Goal: Task Accomplishment & Management: Complete application form

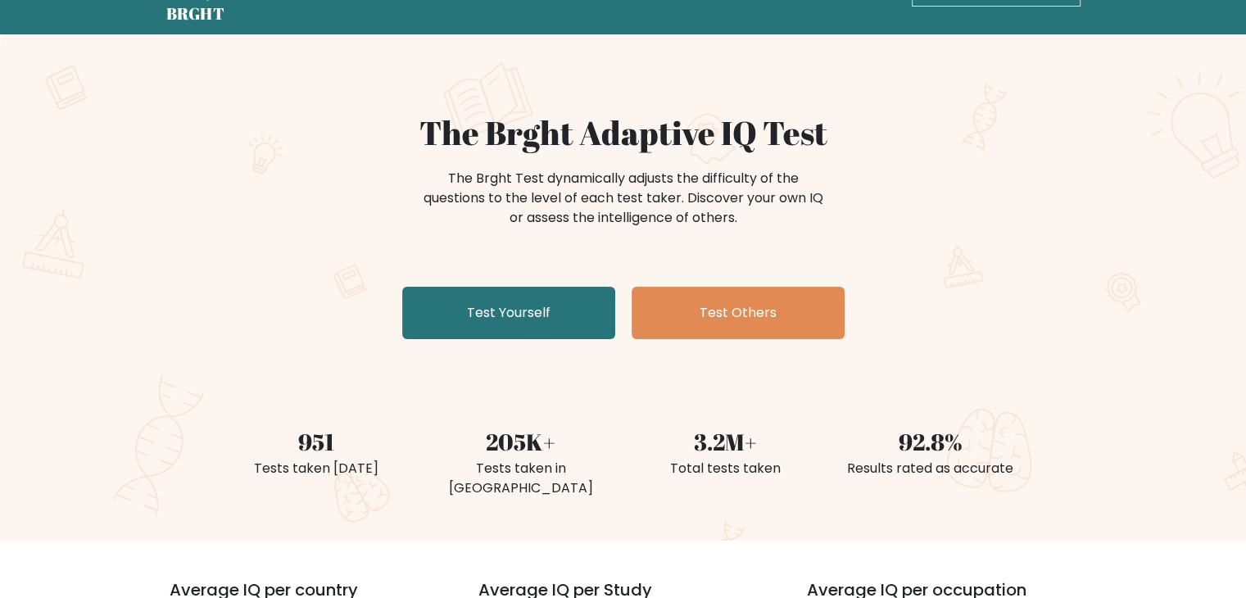
scroll to position [82, 0]
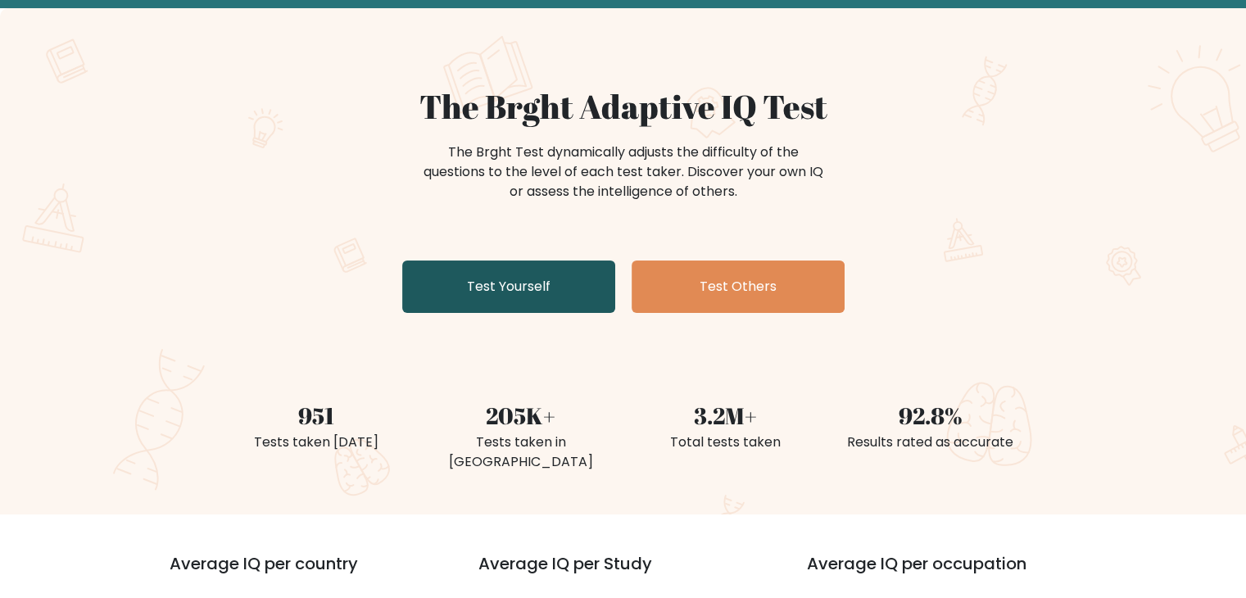
click at [465, 283] on link "Test Yourself" at bounding box center [508, 287] width 213 height 52
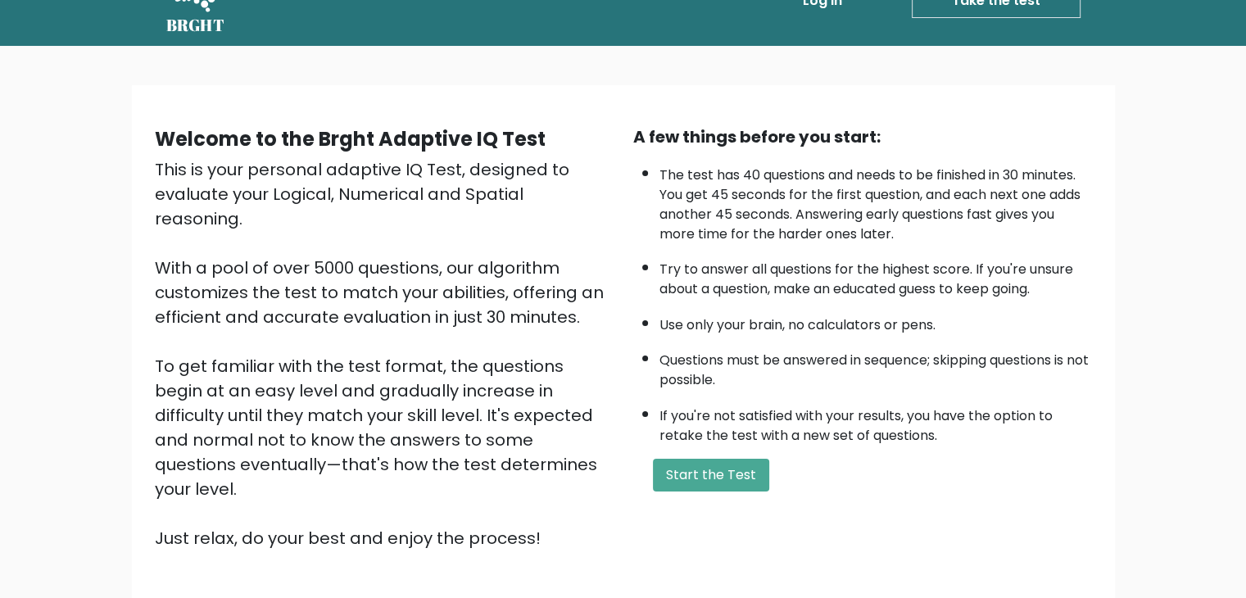
scroll to position [82, 0]
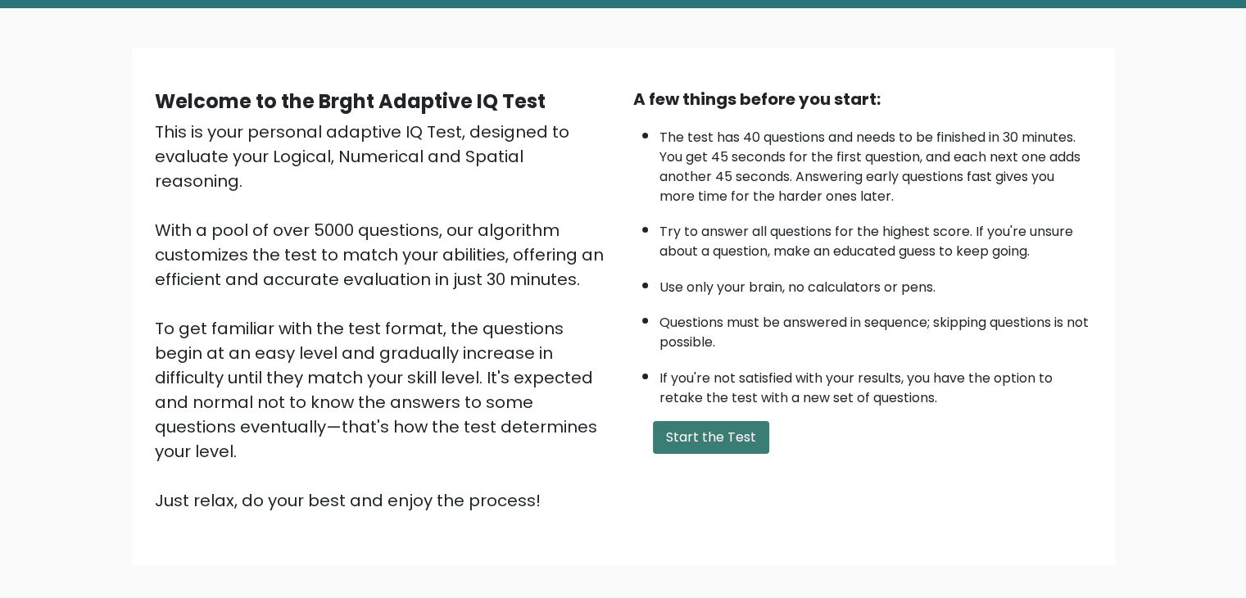
click at [702, 434] on button "Start the Test" at bounding box center [711, 437] width 116 height 33
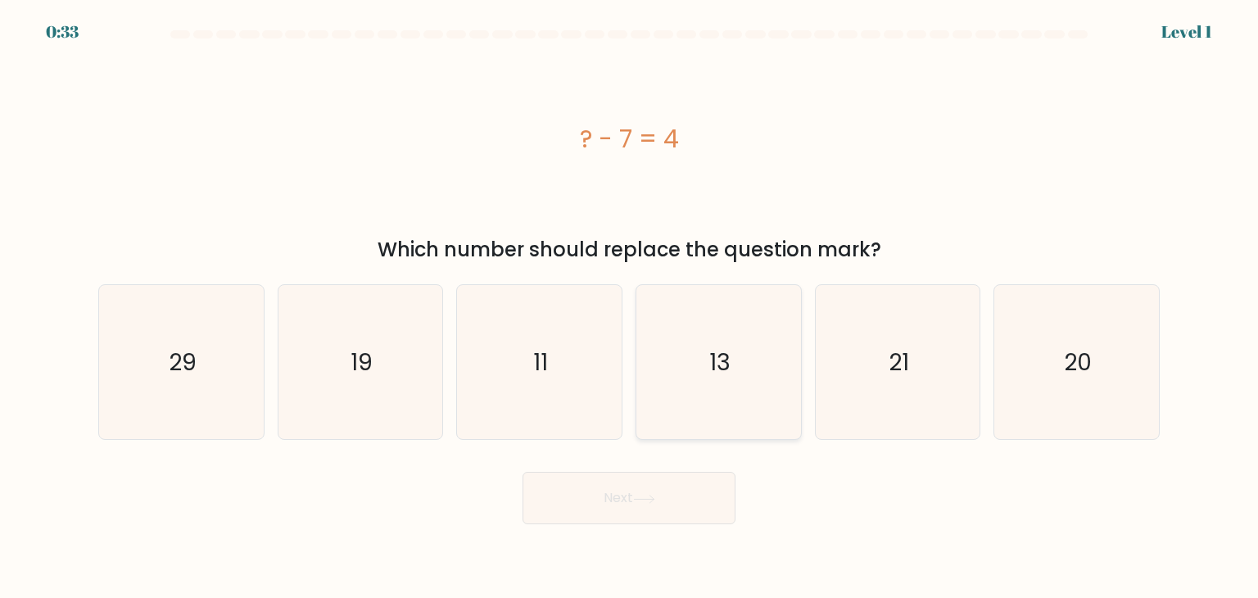
click at [705, 367] on icon "13" at bounding box center [718, 362] width 154 height 154
click at [630, 307] on input "d. 13" at bounding box center [629, 303] width 1 height 8
radio input "true"
click at [575, 383] on icon "11" at bounding box center [539, 362] width 154 height 154
click at [629, 307] on input "c. 11" at bounding box center [629, 303] width 1 height 8
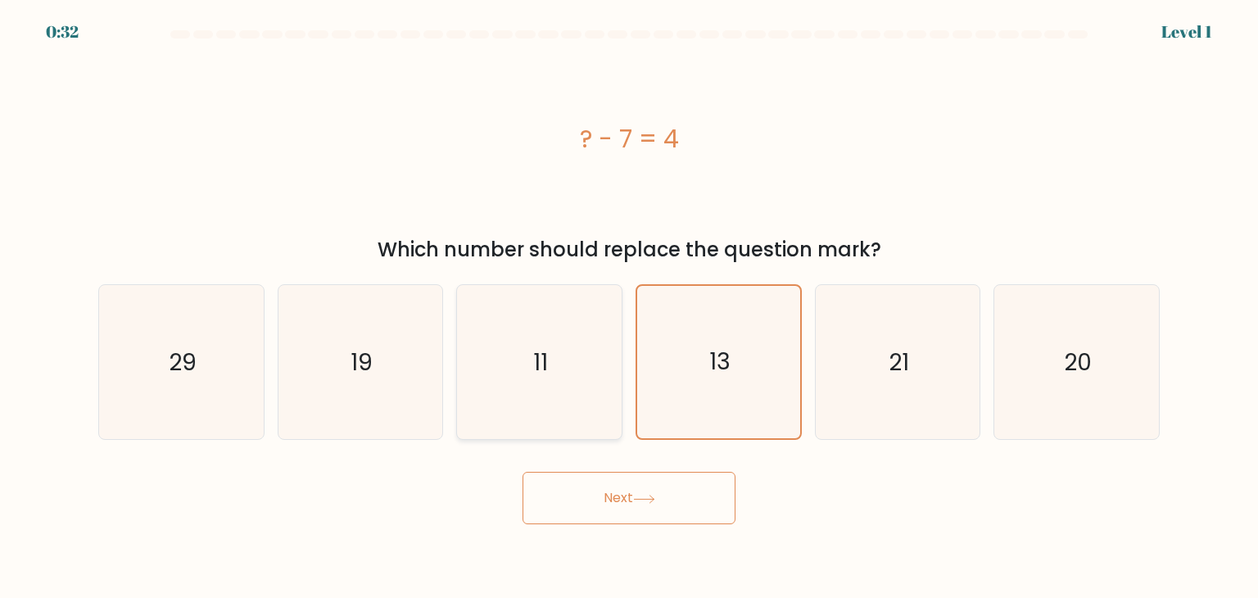
radio input "true"
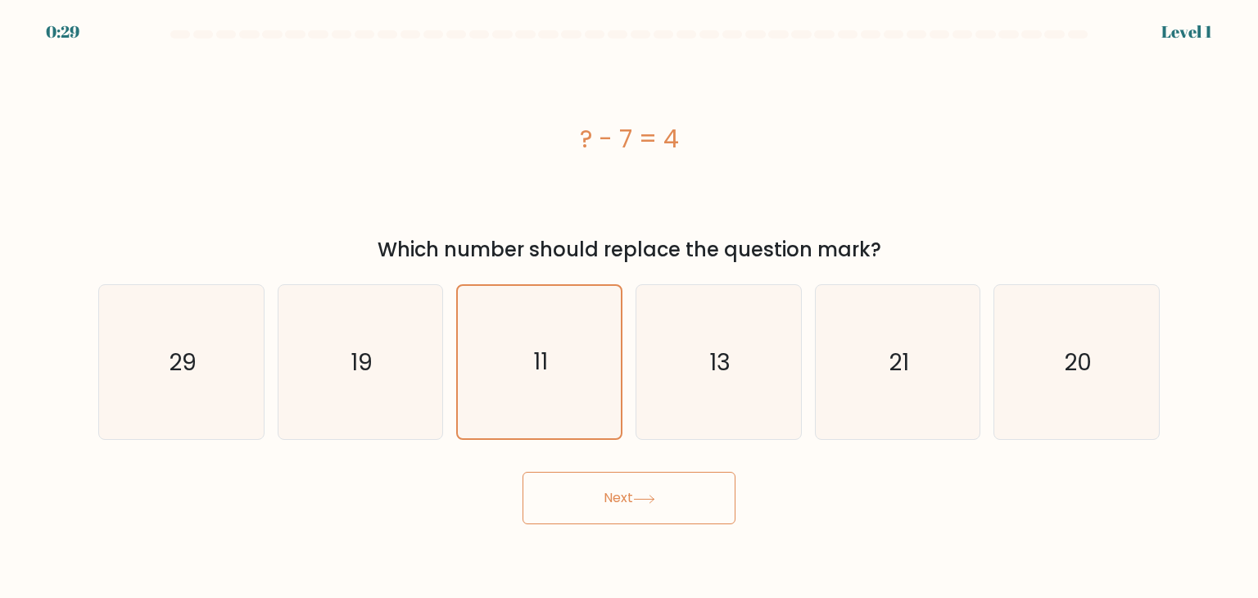
click at [634, 499] on button "Next" at bounding box center [629, 498] width 213 height 52
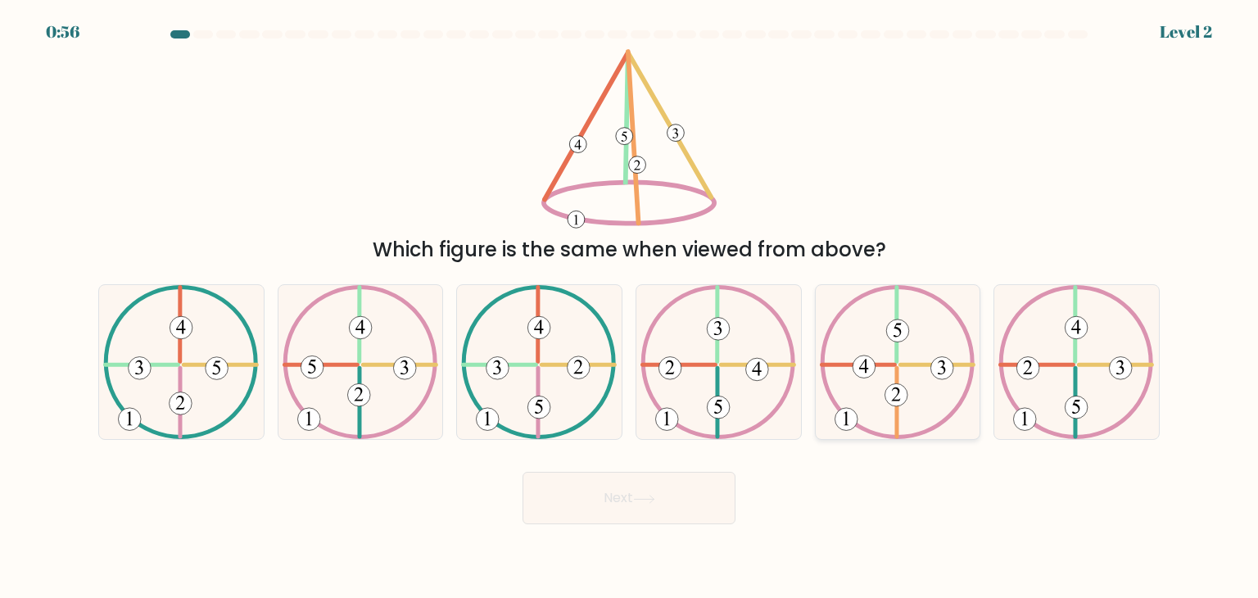
click at [895, 365] on 612 at bounding box center [858, 365] width 73 height 0
click at [630, 307] on input "e." at bounding box center [629, 303] width 1 height 8
radio input "true"
click at [655, 487] on button "Next" at bounding box center [629, 498] width 213 height 52
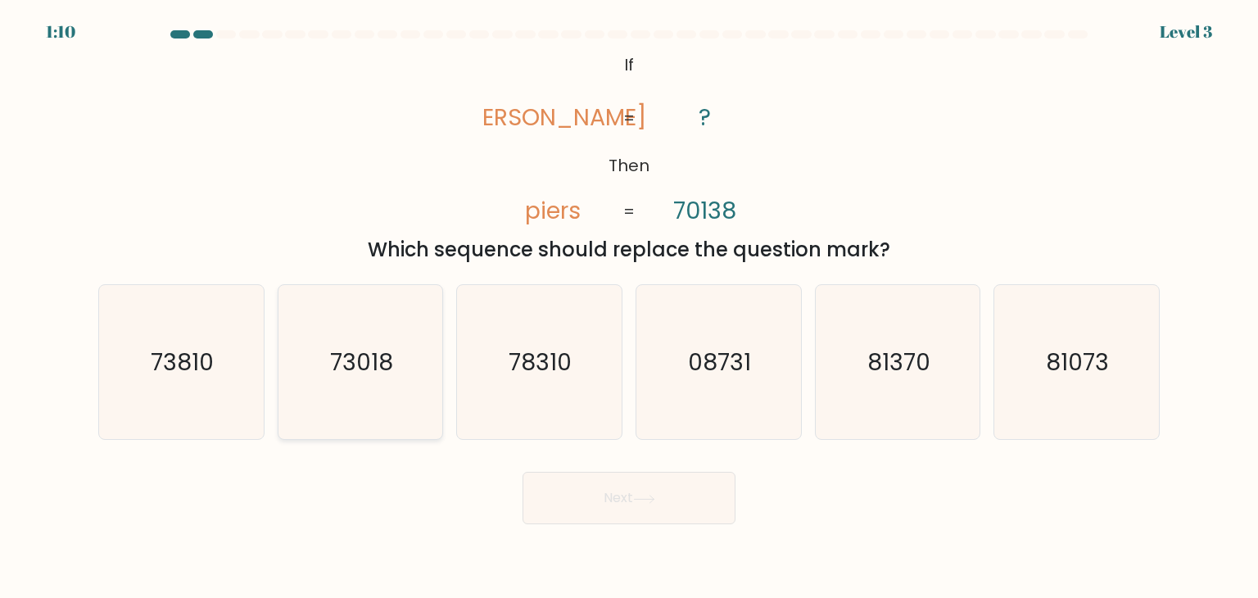
click at [389, 358] on text "73018" at bounding box center [361, 362] width 63 height 33
click at [629, 307] on input "b. 73018" at bounding box center [629, 303] width 1 height 8
radio input "true"
click at [644, 499] on icon at bounding box center [644, 499] width 22 height 9
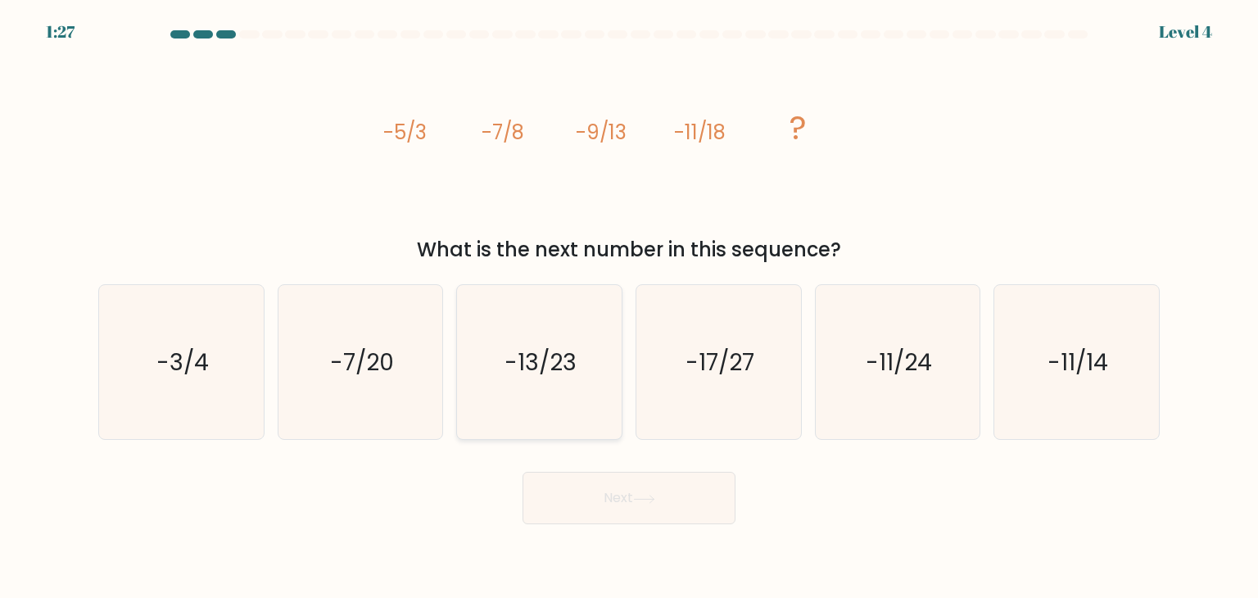
click at [534, 352] on text "-13/23" at bounding box center [541, 362] width 72 height 33
click at [629, 307] on input "c. -13/23" at bounding box center [629, 303] width 1 height 8
radio input "true"
click at [614, 515] on button "Next" at bounding box center [629, 498] width 213 height 52
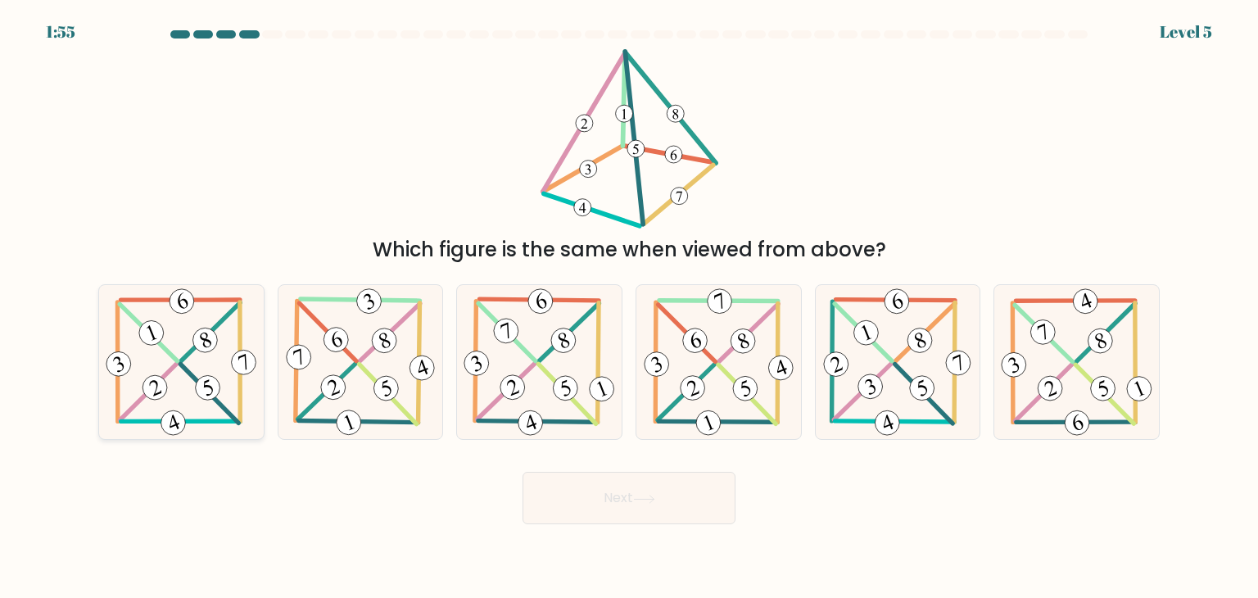
click at [186, 358] on 596 at bounding box center [210, 331] width 59 height 58
click at [629, 307] on input "a." at bounding box center [629, 303] width 1 height 8
radio input "true"
click at [587, 487] on button "Next" at bounding box center [629, 498] width 213 height 52
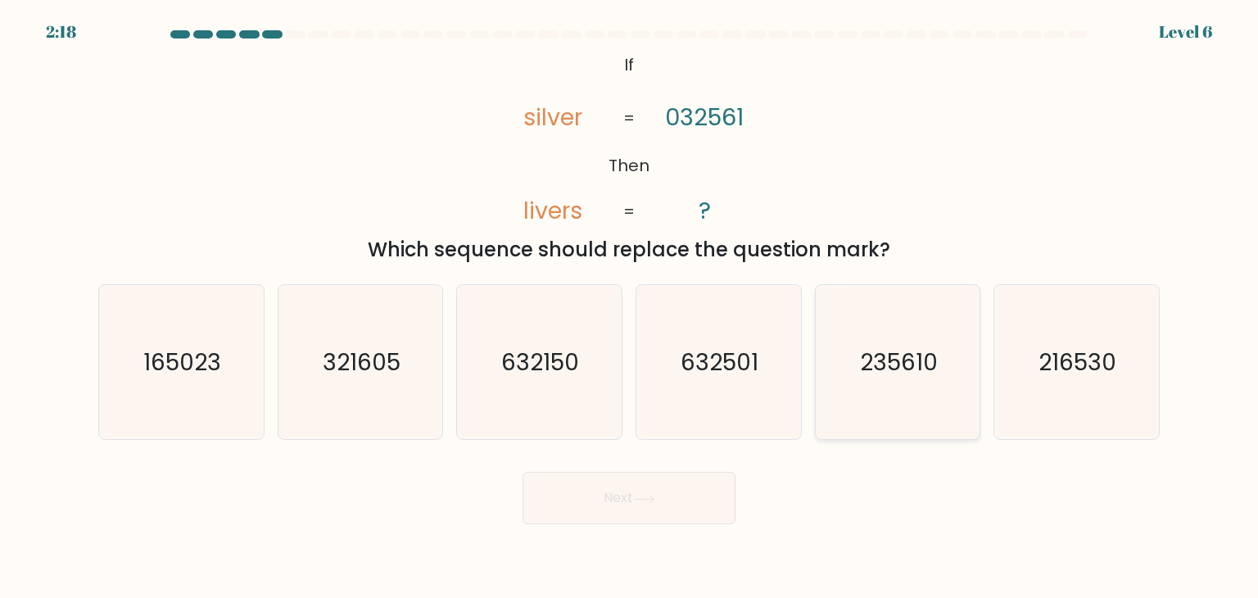
click at [900, 357] on text "235610" at bounding box center [899, 362] width 78 height 33
click at [630, 307] on input "e. 235610" at bounding box center [629, 303] width 1 height 8
radio input "true"
click at [623, 510] on button "Next" at bounding box center [629, 498] width 213 height 52
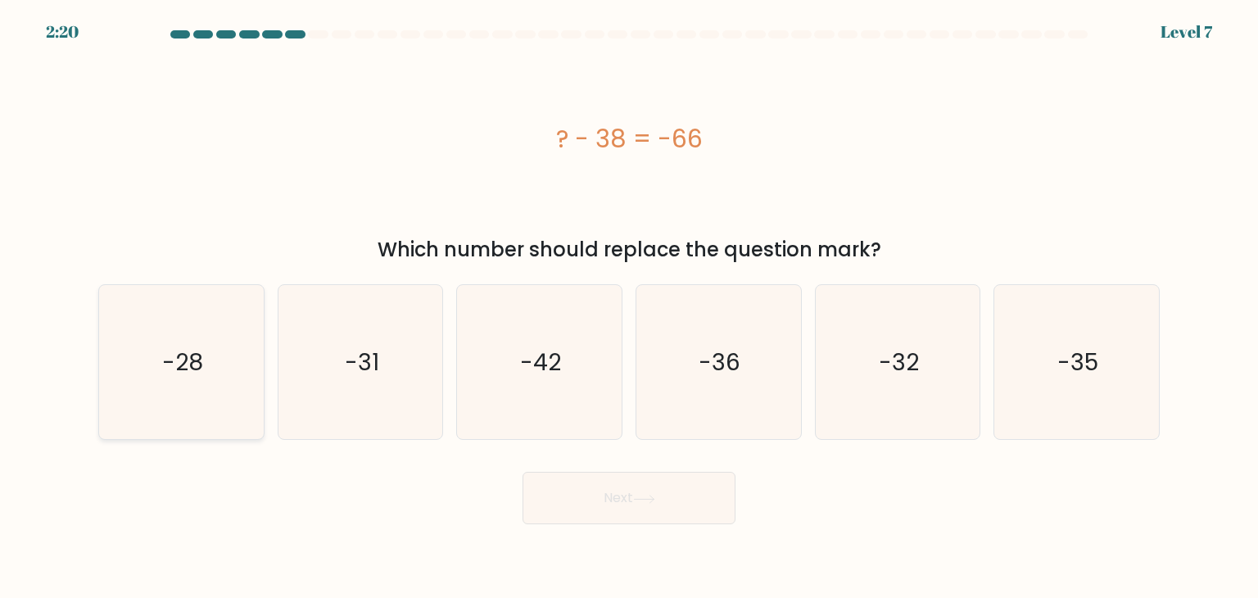
click at [213, 358] on icon "-28" at bounding box center [181, 362] width 154 height 154
click at [629, 307] on input "a. -28" at bounding box center [629, 303] width 1 height 8
radio input "true"
click at [632, 488] on button "Next" at bounding box center [629, 498] width 213 height 52
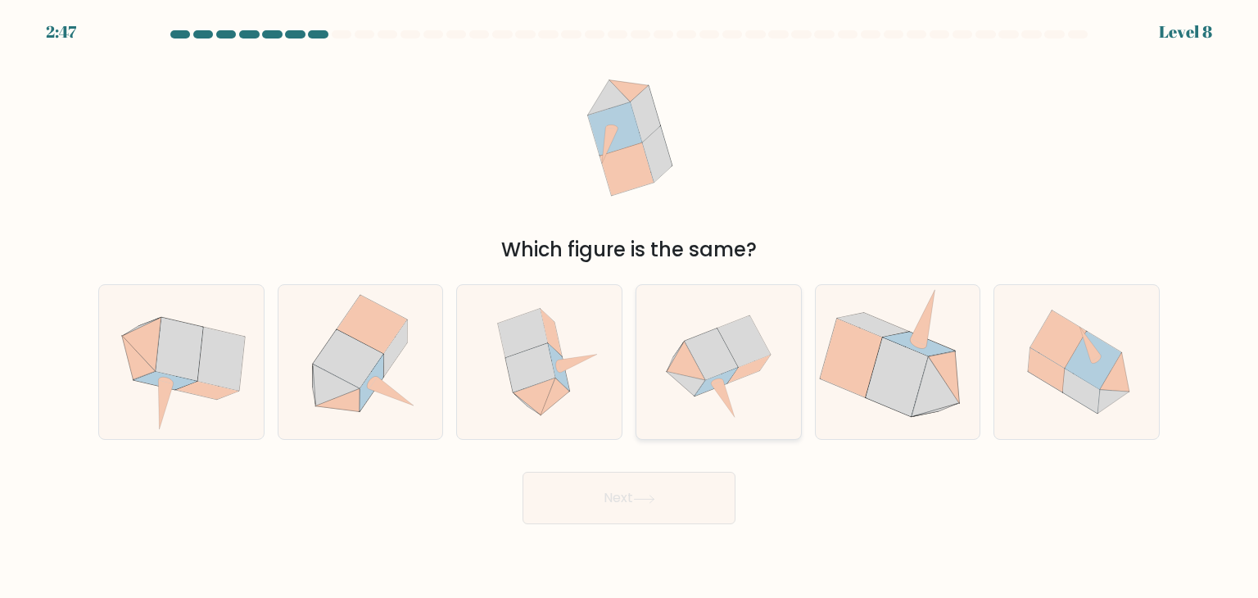
click at [722, 371] on icon at bounding box center [711, 354] width 53 height 52
click at [630, 307] on input "d." at bounding box center [629, 303] width 1 height 8
radio input "true"
click at [599, 491] on button "Next" at bounding box center [629, 498] width 213 height 52
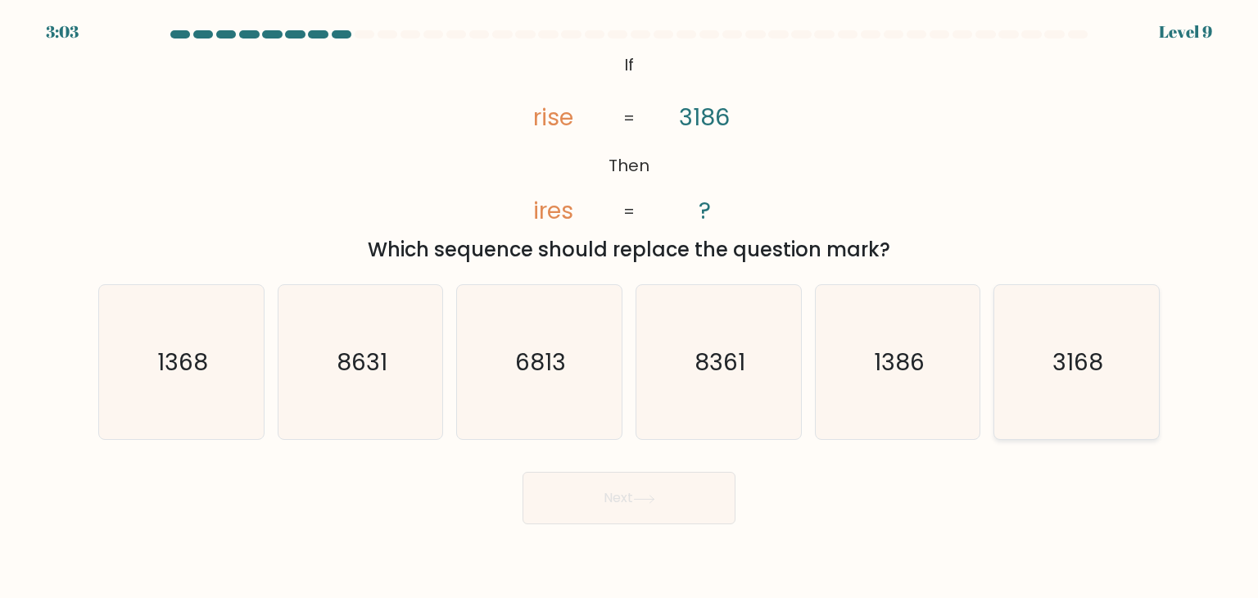
click at [1137, 329] on icon "3168" at bounding box center [1076, 362] width 154 height 154
click at [630, 307] on input "f. 3168" at bounding box center [629, 303] width 1 height 8
radio input "true"
click at [681, 479] on button "Next" at bounding box center [629, 498] width 213 height 52
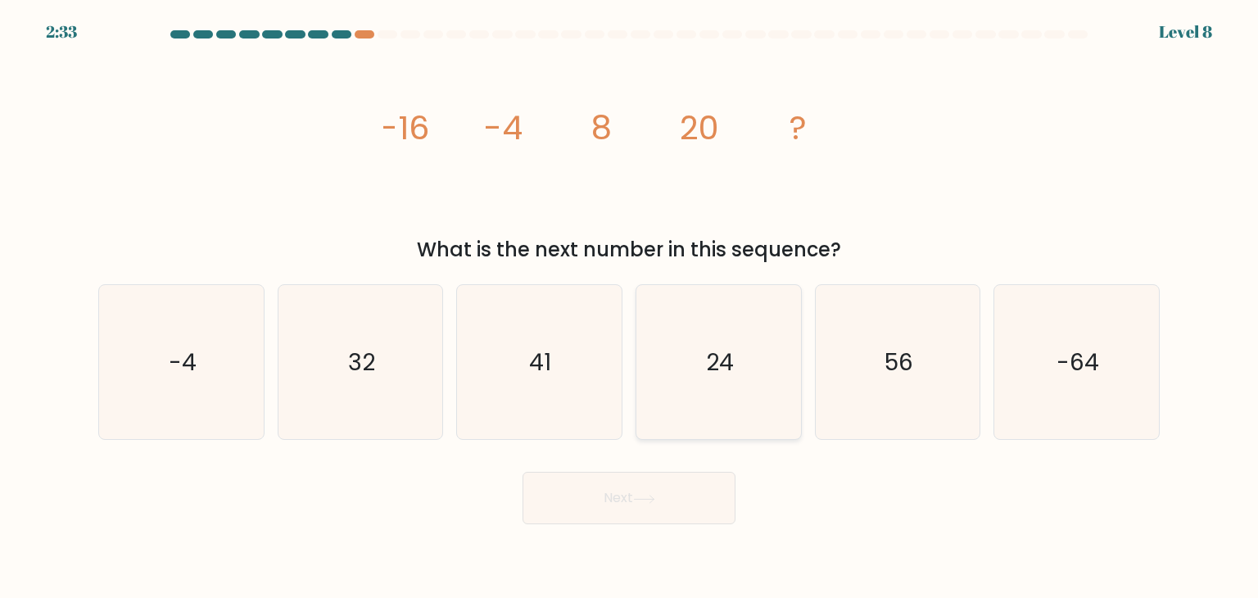
click at [714, 364] on text "24" at bounding box center [720, 362] width 28 height 33
click at [630, 307] on input "d. 24" at bounding box center [629, 303] width 1 height 8
radio input "true"
click at [654, 501] on icon at bounding box center [644, 498] width 20 height 7
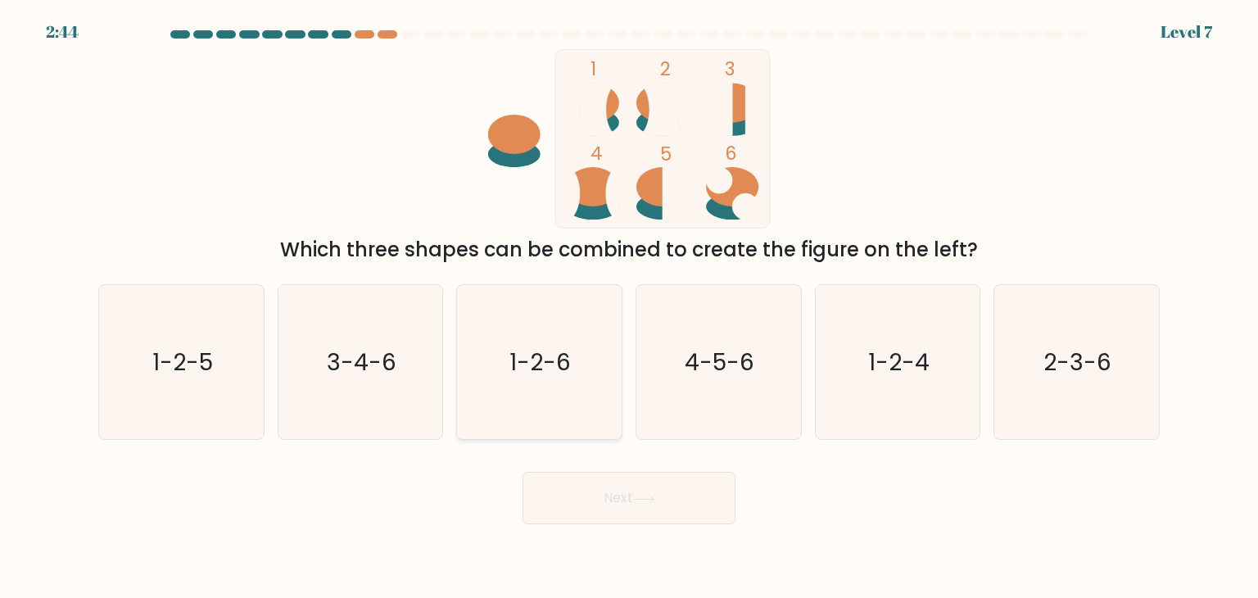
click at [547, 369] on text "1-2-6" at bounding box center [540, 362] width 61 height 33
click at [629, 307] on input "c. 1-2-6" at bounding box center [629, 303] width 1 height 8
radio input "true"
click at [602, 492] on button "Next" at bounding box center [629, 498] width 213 height 52
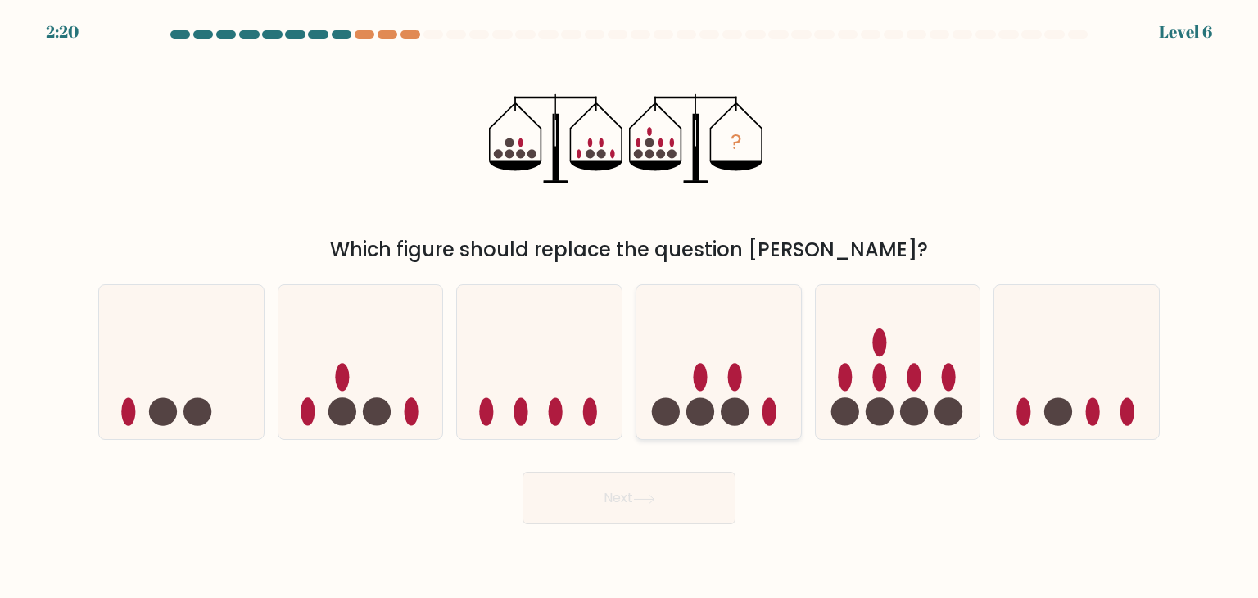
click at [714, 374] on icon at bounding box center [719, 362] width 165 height 136
click at [630, 307] on input "d." at bounding box center [629, 303] width 1 height 8
radio input "true"
click at [583, 505] on button "Next" at bounding box center [629, 498] width 213 height 52
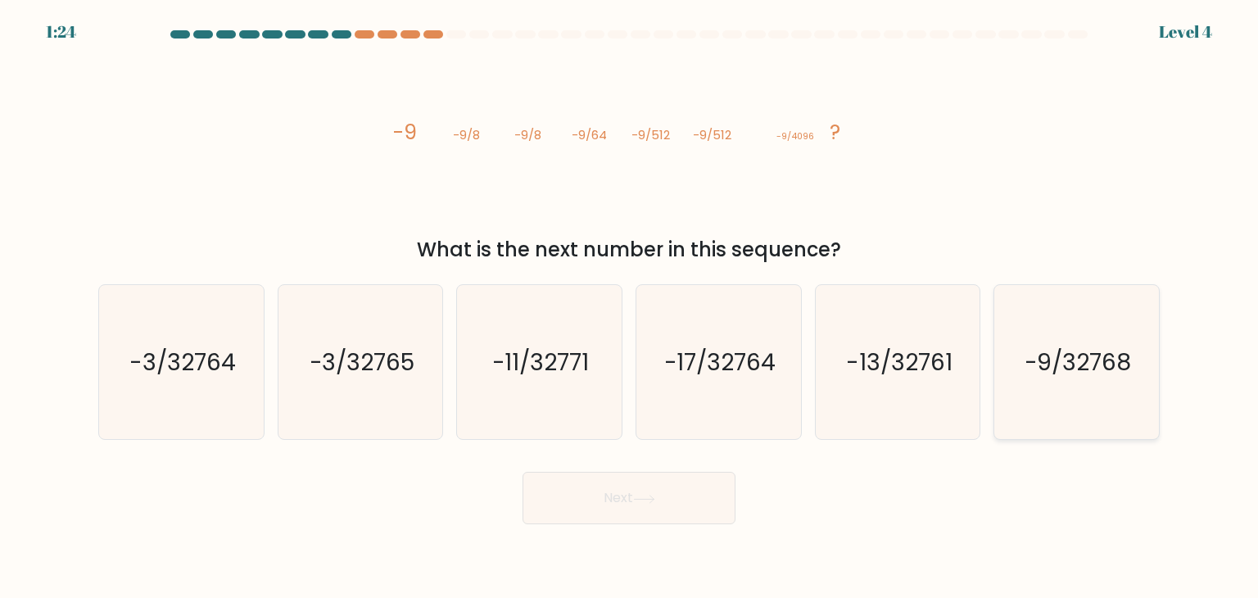
click at [1041, 344] on icon "-9/32768" at bounding box center [1076, 362] width 154 height 154
click at [630, 307] on input "f. -9/32768" at bounding box center [629, 303] width 1 height 8
radio input "true"
click at [637, 504] on button "Next" at bounding box center [629, 498] width 213 height 52
click at [611, 497] on button "Next" at bounding box center [629, 498] width 213 height 52
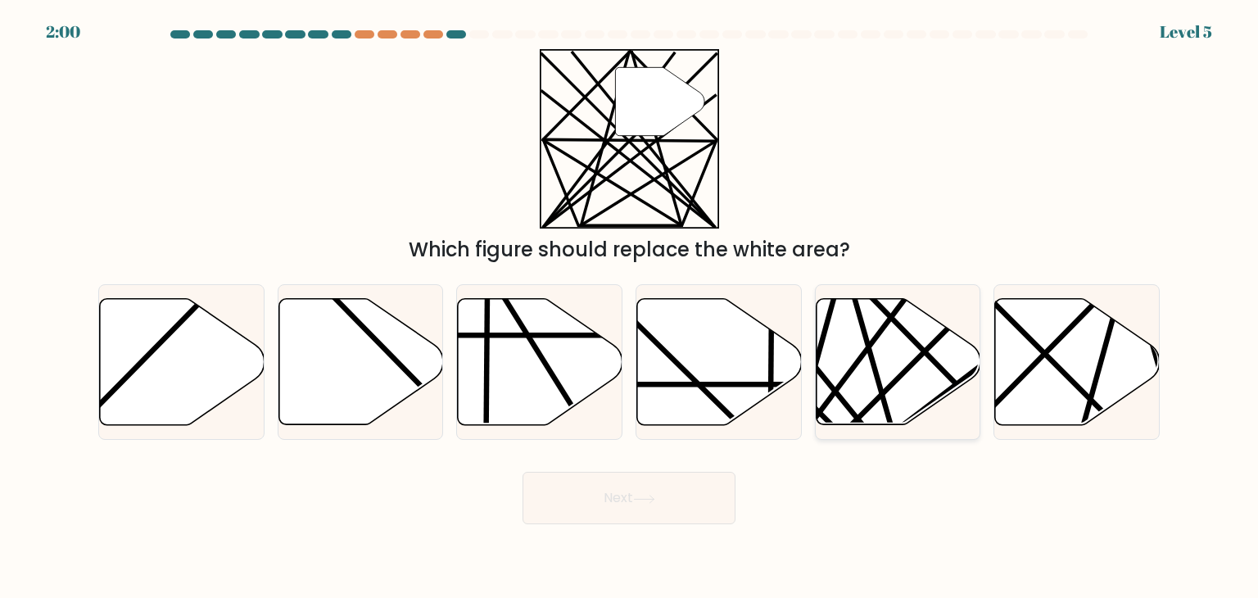
click at [889, 356] on icon at bounding box center [898, 362] width 165 height 126
click at [630, 307] on input "e." at bounding box center [629, 303] width 1 height 8
radio input "true"
click at [610, 496] on button "Next" at bounding box center [629, 498] width 213 height 52
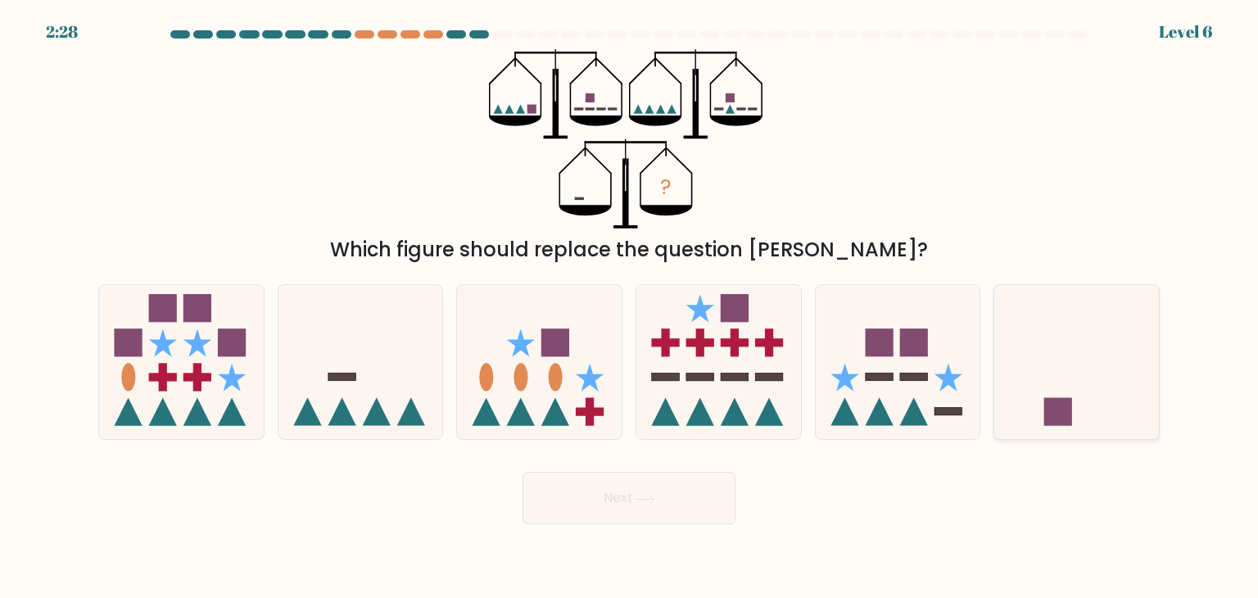
click at [1058, 365] on icon at bounding box center [1077, 362] width 165 height 136
click at [630, 307] on input "f." at bounding box center [629, 303] width 1 height 8
radio input "true"
click at [610, 491] on button "Next" at bounding box center [629, 498] width 213 height 52
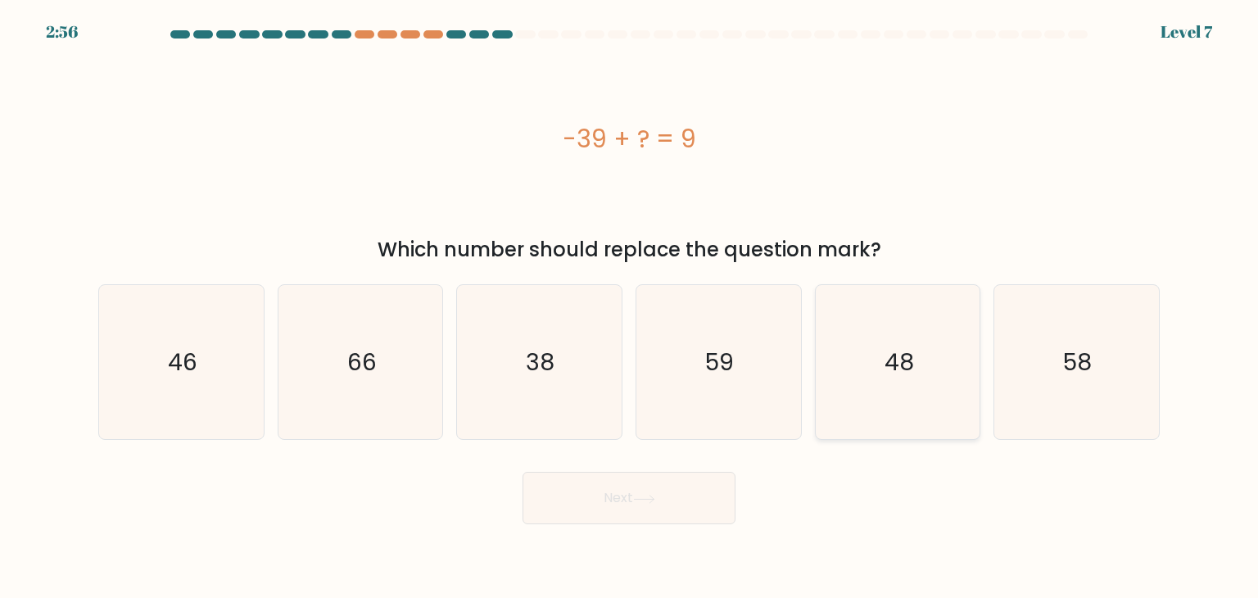
click at [902, 370] on text "48" at bounding box center [899, 362] width 29 height 33
click at [630, 307] on input "e. 48" at bounding box center [629, 303] width 1 height 8
radio input "true"
click at [667, 499] on button "Next" at bounding box center [629, 498] width 213 height 52
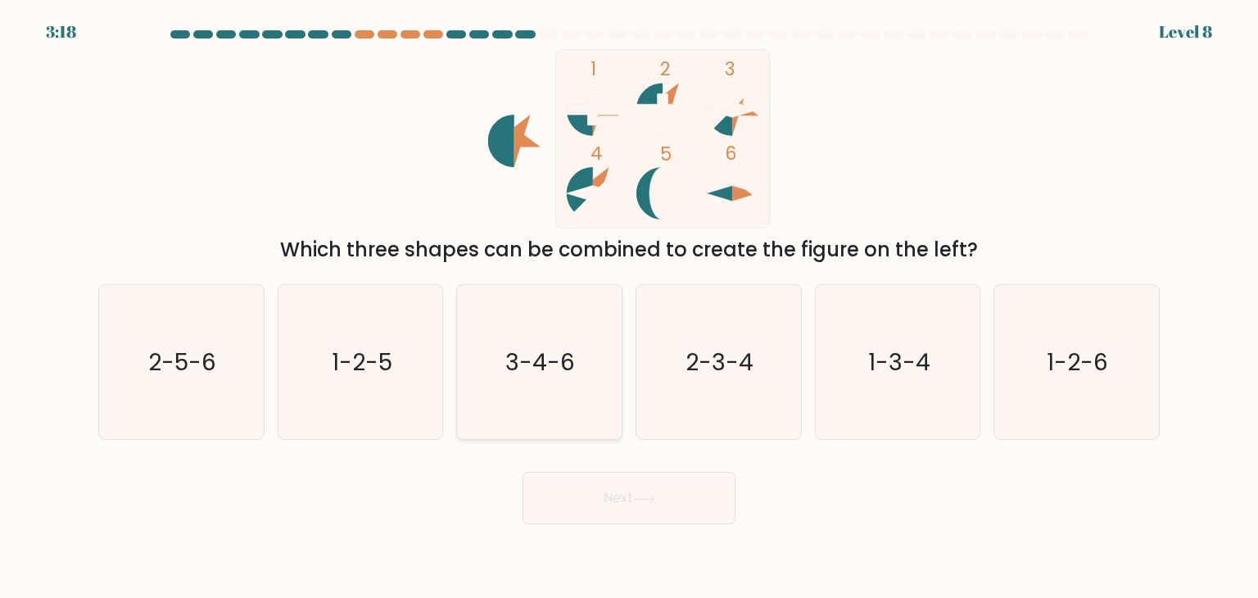
click at [550, 343] on icon "3-4-6" at bounding box center [539, 362] width 154 height 154
click at [629, 307] on input "c. 3-4-6" at bounding box center [629, 303] width 1 height 8
radio input "true"
click at [623, 487] on button "Next" at bounding box center [629, 498] width 213 height 52
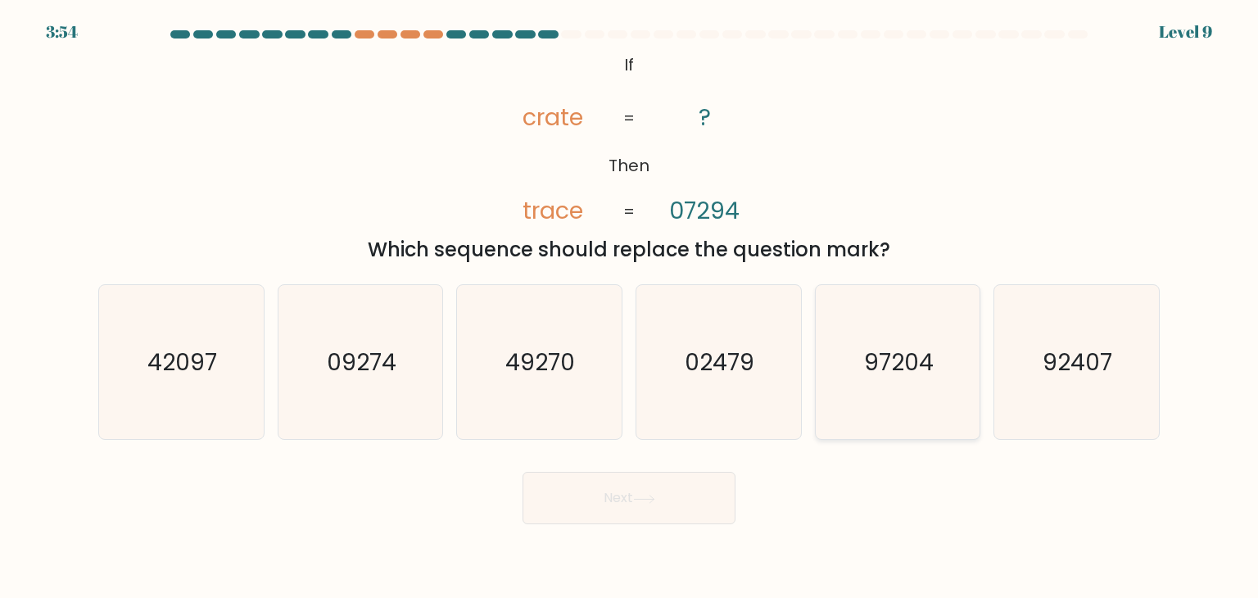
click at [872, 355] on text "97204" at bounding box center [899, 362] width 70 height 33
click at [630, 307] on input "e. 97204" at bounding box center [629, 303] width 1 height 8
radio input "true"
click at [602, 492] on button "Next" at bounding box center [629, 498] width 213 height 52
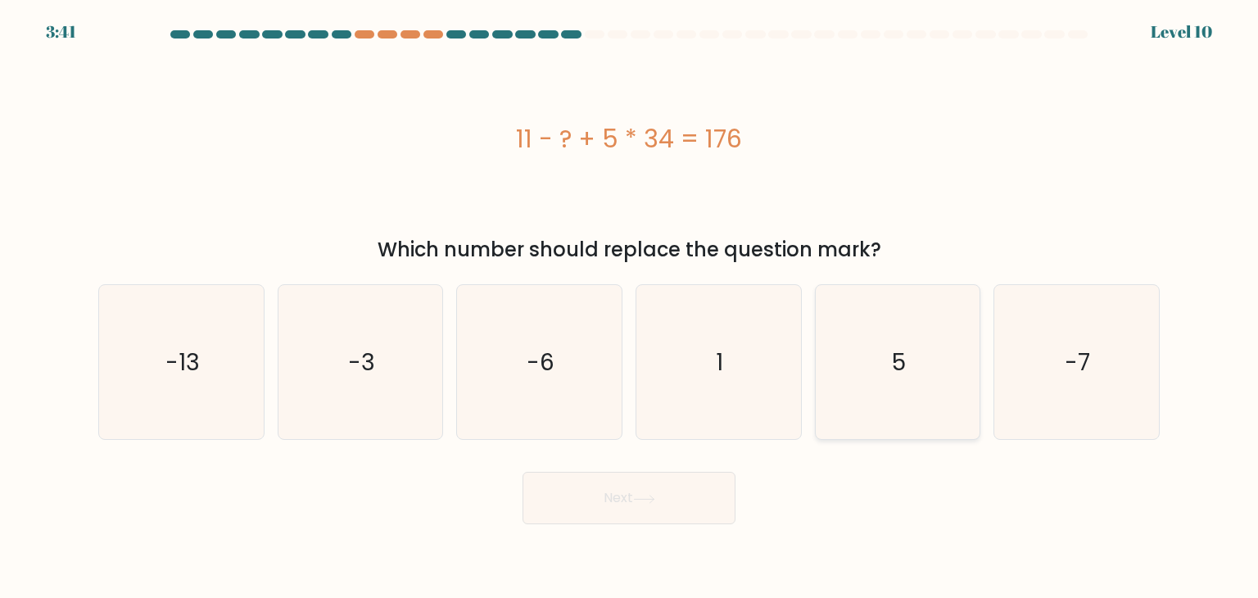
click at [883, 343] on icon "5" at bounding box center [898, 362] width 154 height 154
click at [630, 307] on input "e. 5" at bounding box center [629, 303] width 1 height 8
radio input "true"
click at [659, 498] on button "Next" at bounding box center [629, 498] width 213 height 52
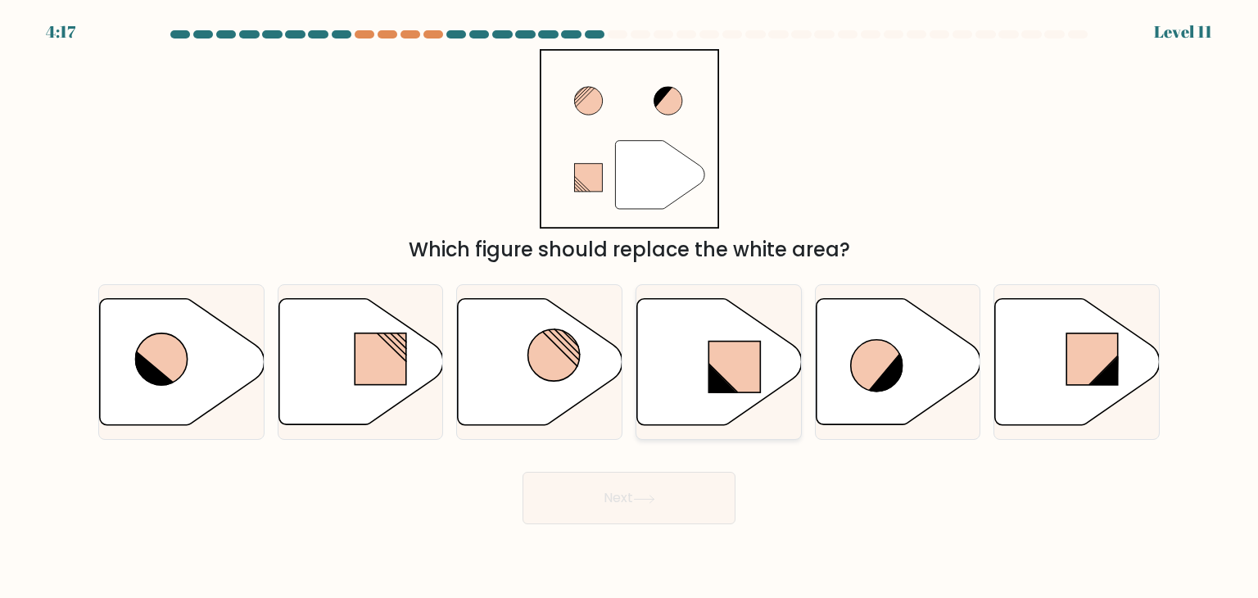
click at [711, 353] on rect at bounding box center [735, 366] width 52 height 51
click at [630, 307] on input "d." at bounding box center [629, 303] width 1 height 8
radio input "true"
click at [659, 487] on button "Next" at bounding box center [629, 498] width 213 height 52
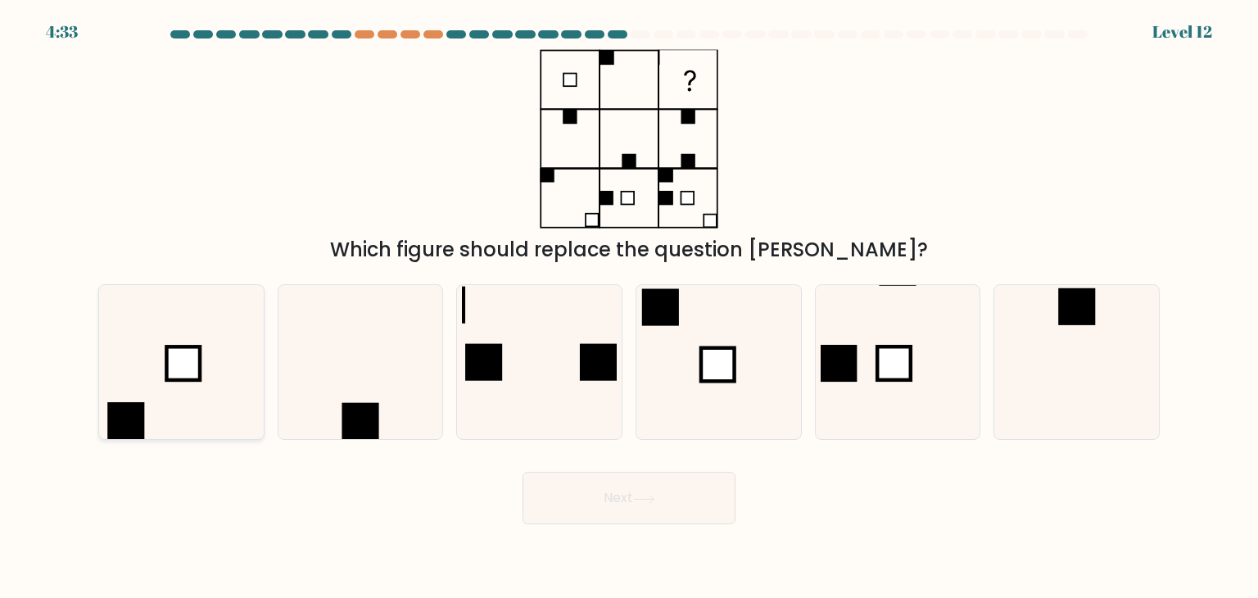
click at [155, 370] on icon at bounding box center [181, 362] width 154 height 154
click at [629, 307] on input "a." at bounding box center [629, 303] width 1 height 8
radio input "true"
click at [606, 509] on button "Next" at bounding box center [629, 498] width 213 height 52
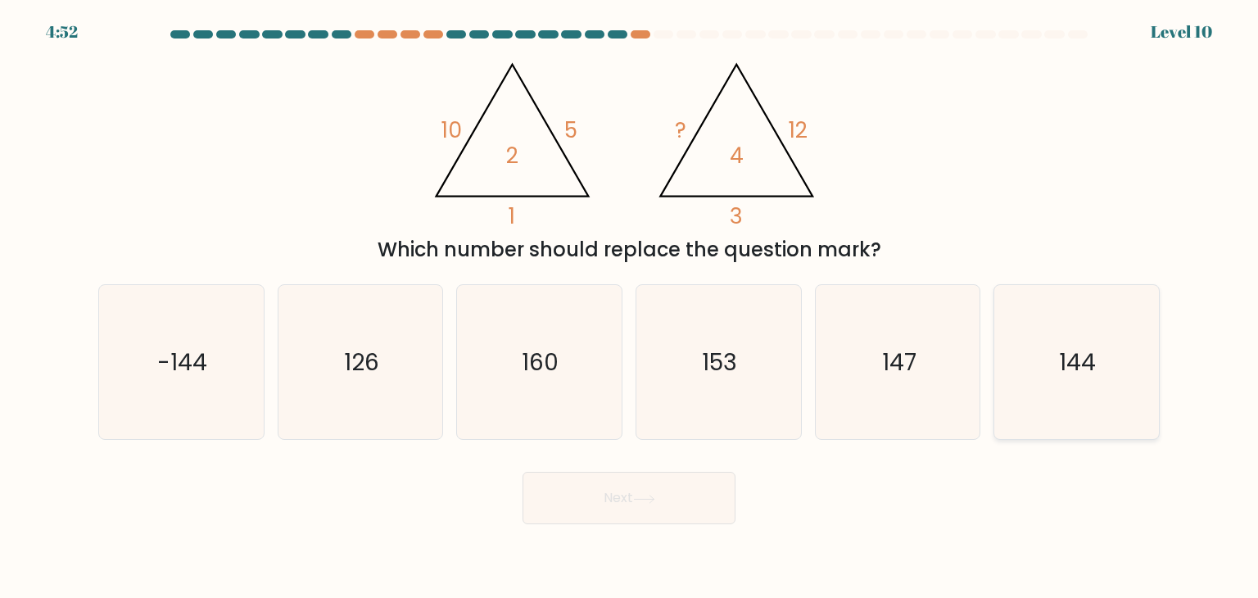
click at [1067, 328] on icon "144" at bounding box center [1076, 362] width 154 height 154
click at [630, 307] on input "f. 144" at bounding box center [629, 303] width 1 height 8
radio input "true"
click at [620, 525] on body "4:50 Level 10" at bounding box center [629, 299] width 1258 height 598
click at [655, 487] on button "Next" at bounding box center [629, 498] width 213 height 52
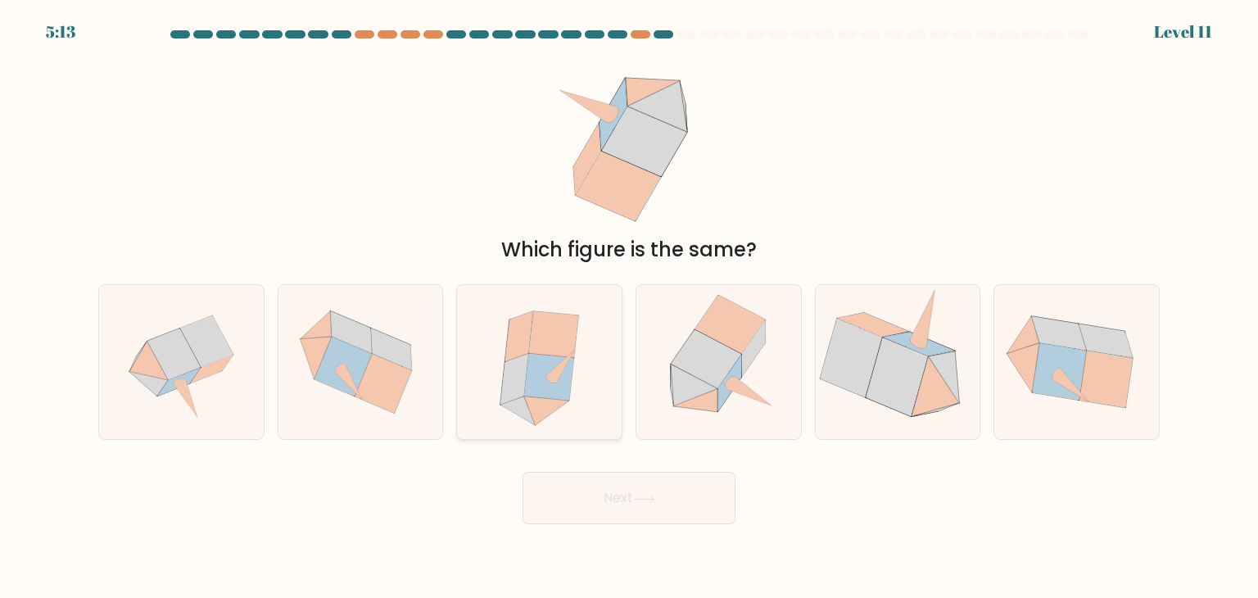
click at [582, 332] on icon at bounding box center [540, 362] width 138 height 154
click at [629, 307] on input "c." at bounding box center [629, 303] width 1 height 8
radio input "true"
click at [641, 525] on body "5:13 Level 11" at bounding box center [629, 299] width 1258 height 598
click at [637, 501] on icon at bounding box center [644, 499] width 22 height 9
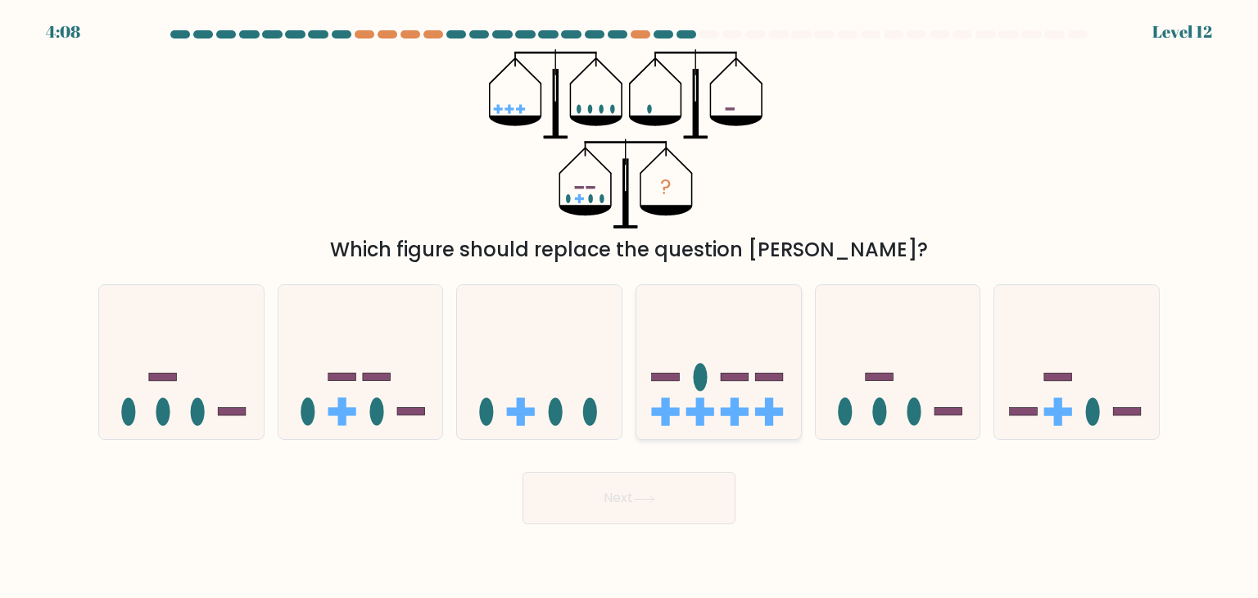
click at [700, 392] on icon at bounding box center [719, 362] width 165 height 136
click at [630, 307] on input "d." at bounding box center [629, 303] width 1 height 8
radio input "true"
click at [590, 510] on button "Next" at bounding box center [629, 498] width 213 height 52
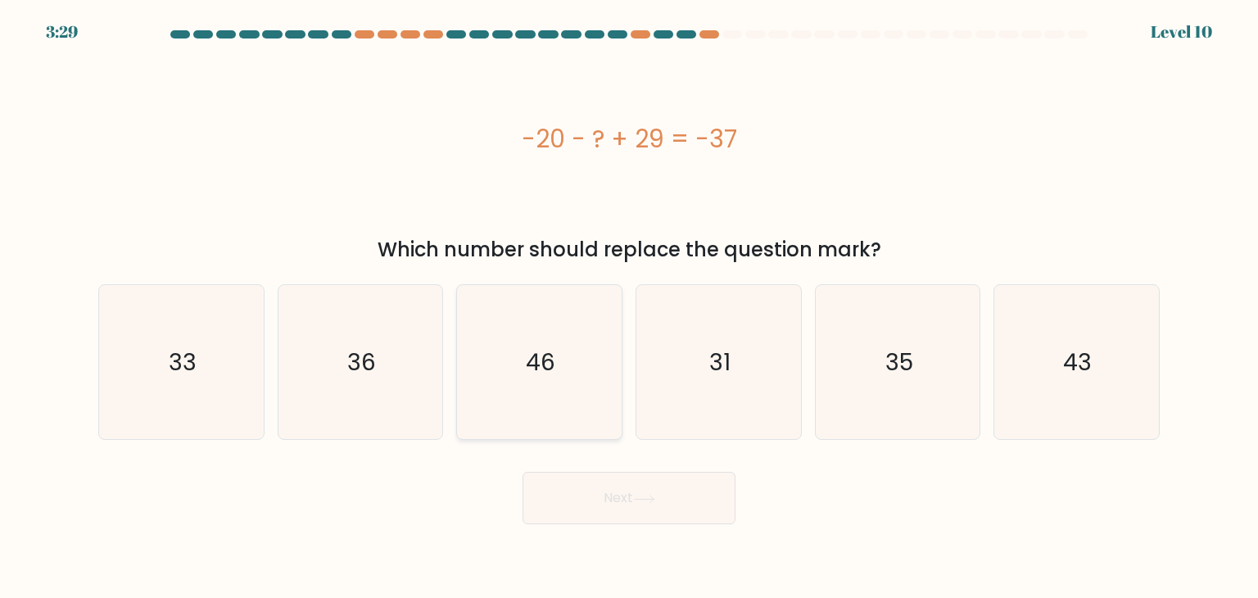
click at [541, 351] on text "46" at bounding box center [541, 362] width 29 height 33
click at [629, 307] on input "c. 46" at bounding box center [629, 303] width 1 height 8
radio input "true"
click at [656, 485] on button "Next" at bounding box center [629, 498] width 213 height 52
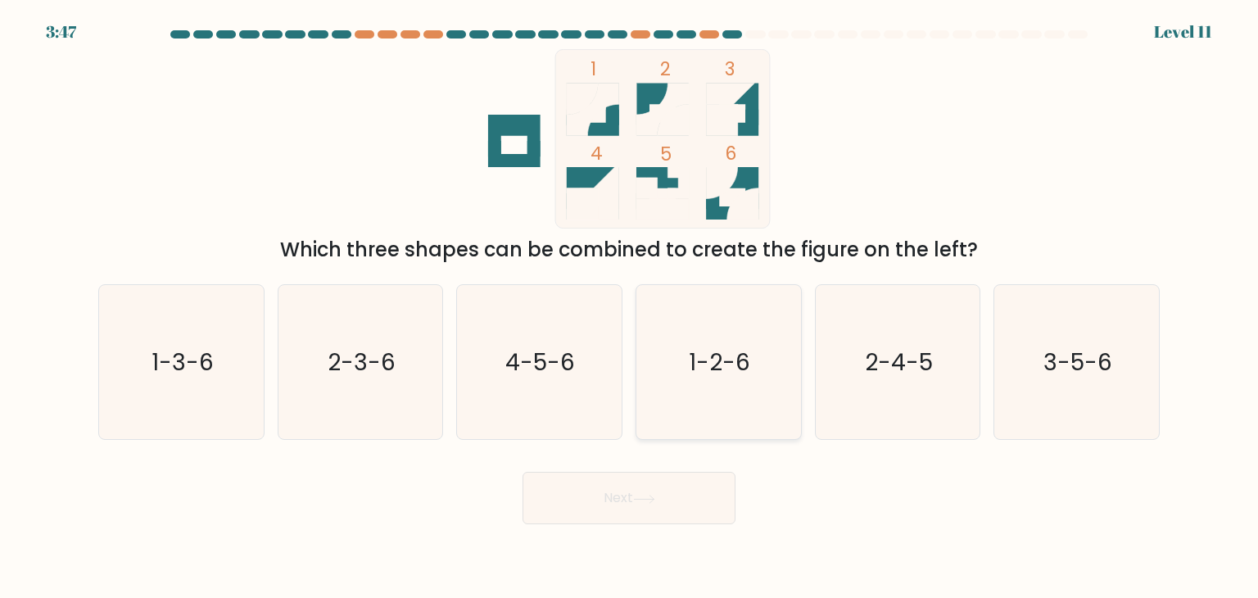
click at [714, 383] on icon "1-2-6" at bounding box center [718, 362] width 154 height 154
click at [630, 307] on input "d. 1-2-6" at bounding box center [629, 303] width 1 height 8
radio input "true"
click at [641, 492] on button "Next" at bounding box center [629, 498] width 213 height 52
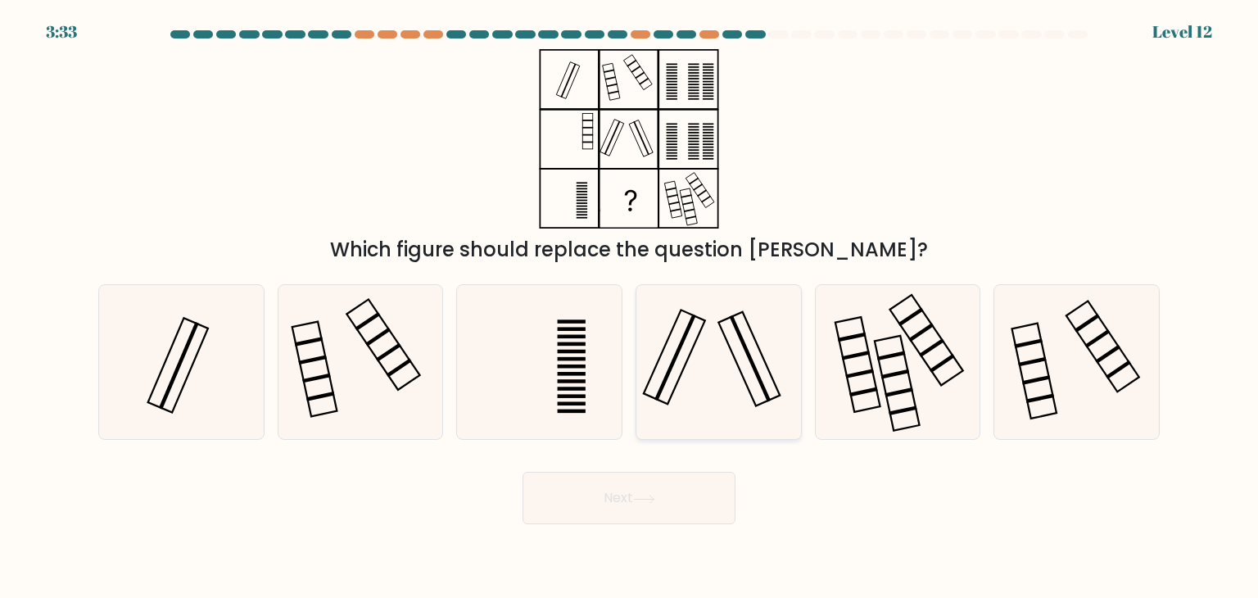
click at [694, 355] on icon at bounding box center [718, 362] width 154 height 154
click at [630, 307] on input "d." at bounding box center [629, 303] width 1 height 8
radio input "true"
click at [612, 491] on button "Next" at bounding box center [629, 498] width 213 height 52
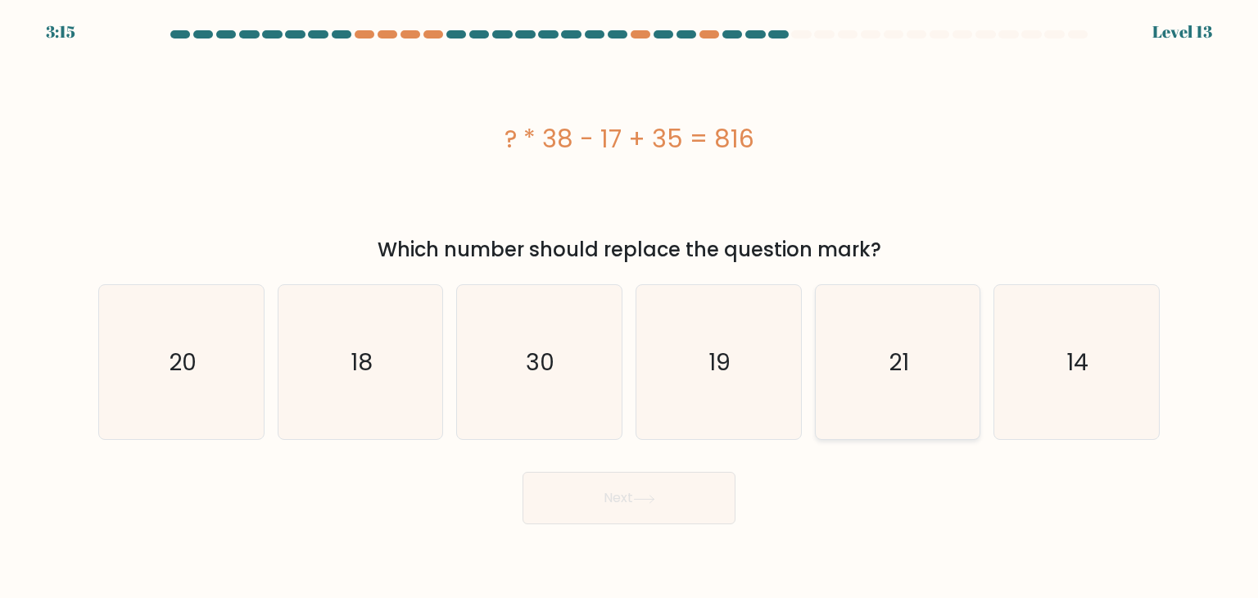
click at [864, 361] on icon "21" at bounding box center [898, 362] width 154 height 154
click at [630, 307] on input "e. 21" at bounding box center [629, 303] width 1 height 8
radio input "true"
click at [659, 502] on button "Next" at bounding box center [629, 498] width 213 height 52
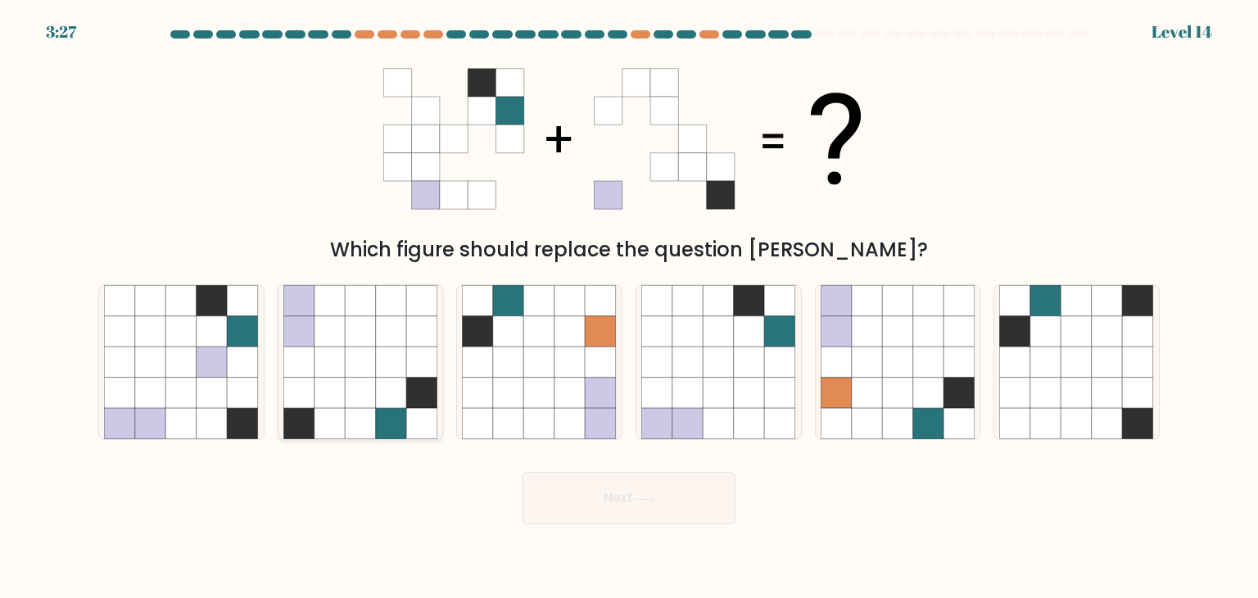
click at [338, 355] on icon at bounding box center [330, 362] width 31 height 31
click at [629, 307] on input "b." at bounding box center [629, 303] width 1 height 8
radio input "true"
click at [379, 336] on icon at bounding box center [391, 332] width 30 height 30
click at [629, 307] on input "b." at bounding box center [629, 303] width 1 height 8
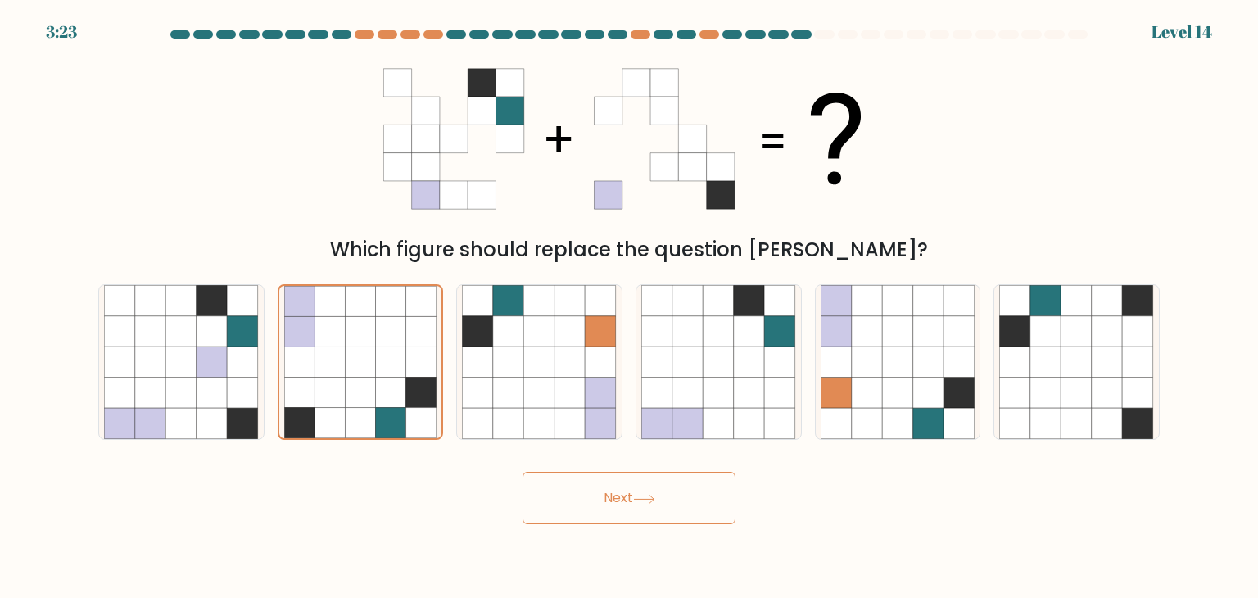
click at [619, 496] on button "Next" at bounding box center [629, 498] width 213 height 52
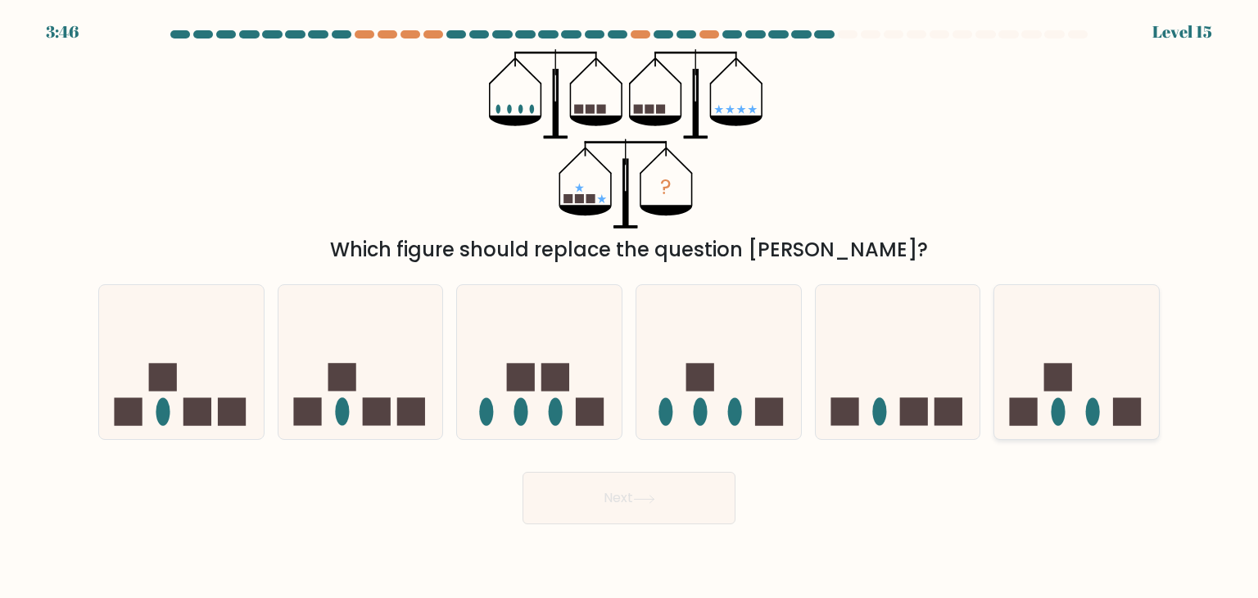
click at [1049, 396] on icon at bounding box center [1077, 362] width 165 height 136
click at [630, 307] on input "f." at bounding box center [629, 303] width 1 height 8
radio input "true"
click at [667, 508] on button "Next" at bounding box center [629, 498] width 213 height 52
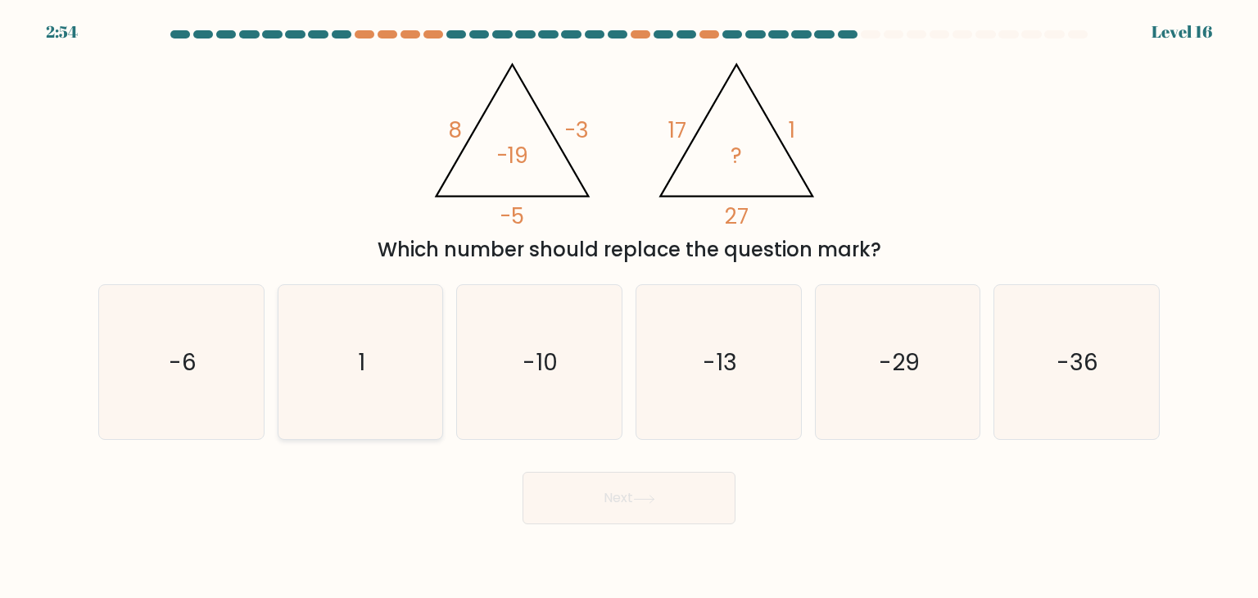
click at [348, 408] on icon "1" at bounding box center [360, 362] width 154 height 154
click at [629, 307] on input "b. 1" at bounding box center [629, 303] width 1 height 8
radio input "true"
click at [570, 478] on button "Next" at bounding box center [629, 498] width 213 height 52
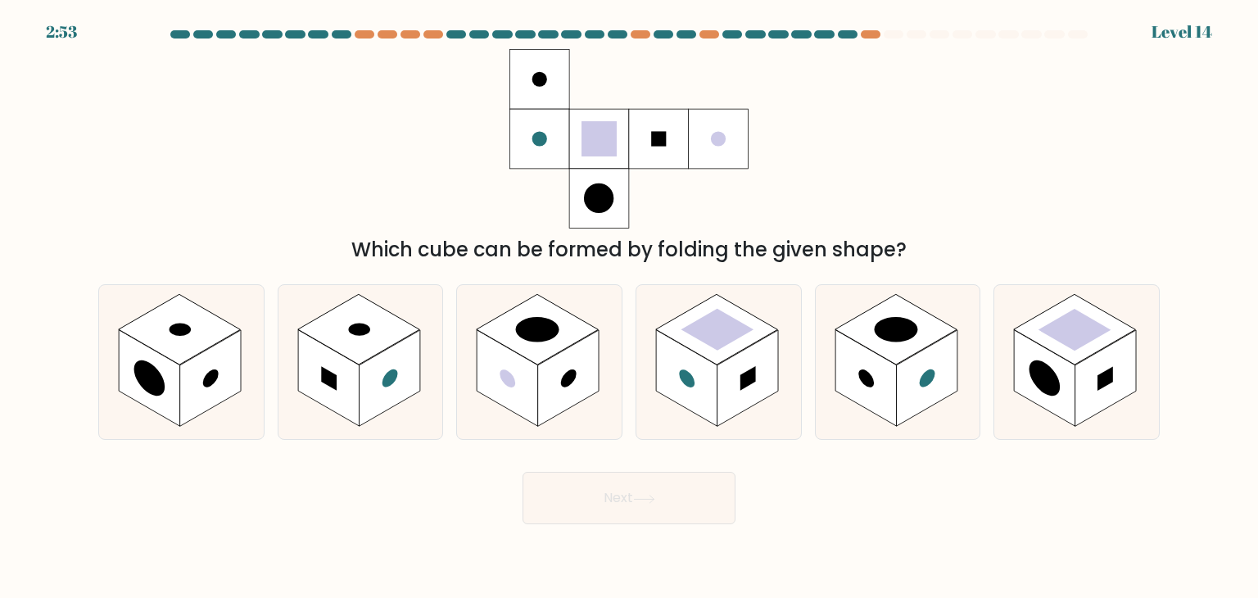
click at [569, 502] on button "Next" at bounding box center [629, 498] width 213 height 52
click at [1050, 384] on circle at bounding box center [1045, 378] width 31 height 48
click at [630, 307] on input "f." at bounding box center [629, 303] width 1 height 8
radio input "true"
click at [621, 498] on button "Next" at bounding box center [629, 498] width 213 height 52
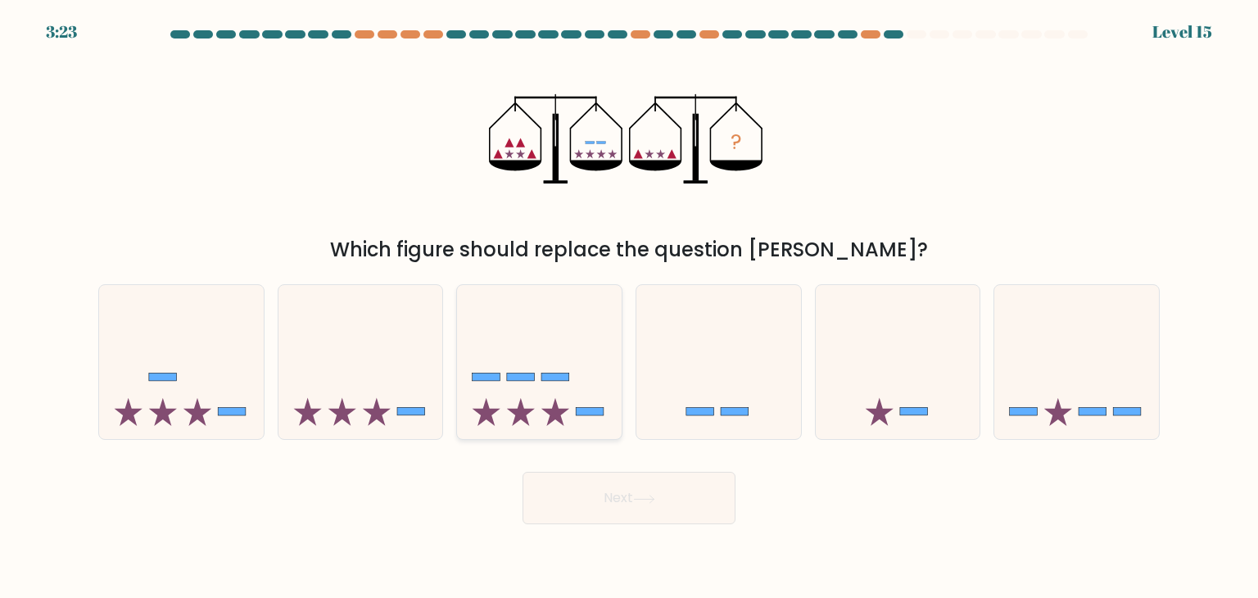
click at [500, 418] on icon at bounding box center [539, 362] width 165 height 136
click at [629, 307] on input "c." at bounding box center [629, 303] width 1 height 8
radio input "true"
click at [360, 401] on icon at bounding box center [361, 362] width 165 height 136
click at [629, 307] on input "b." at bounding box center [629, 303] width 1 height 8
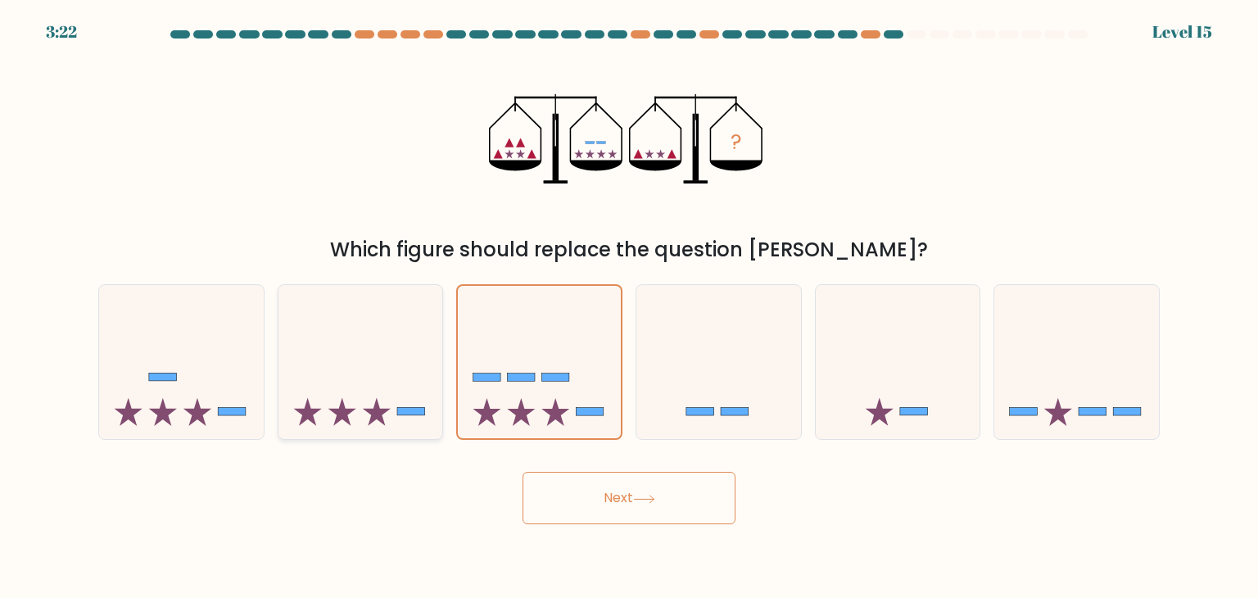
radio input "true"
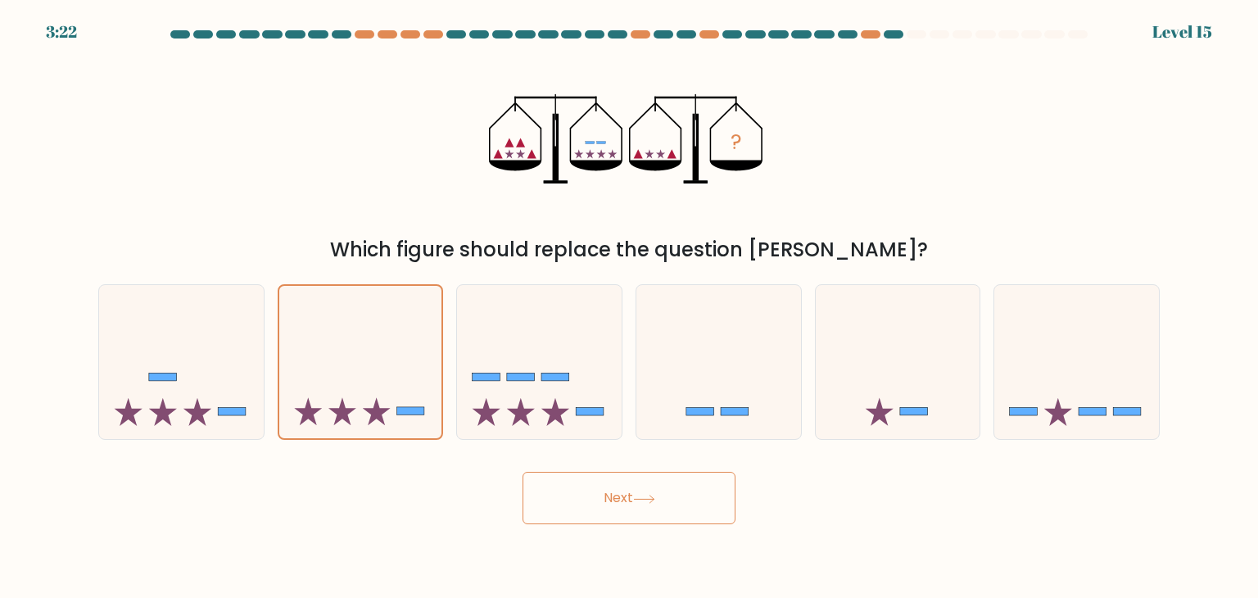
click at [629, 511] on button "Next" at bounding box center [629, 498] width 213 height 52
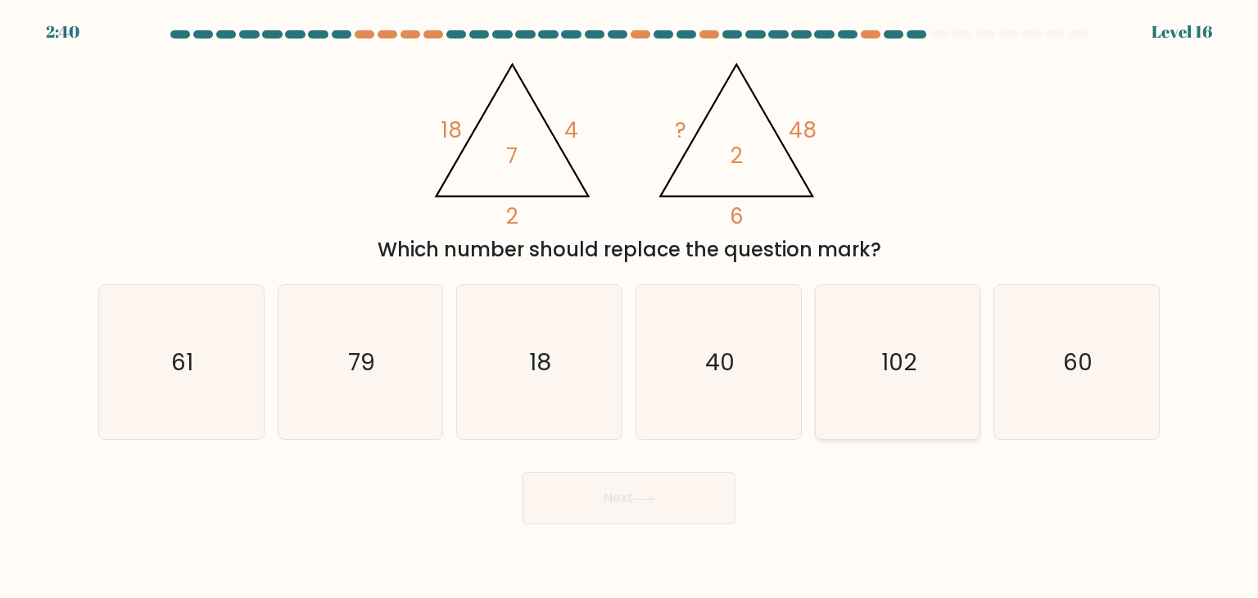
click at [940, 428] on icon "102" at bounding box center [898, 362] width 154 height 154
click at [630, 307] on input "e. 102" at bounding box center [629, 303] width 1 height 8
radio input "true"
click at [606, 509] on button "Next" at bounding box center [629, 498] width 213 height 52
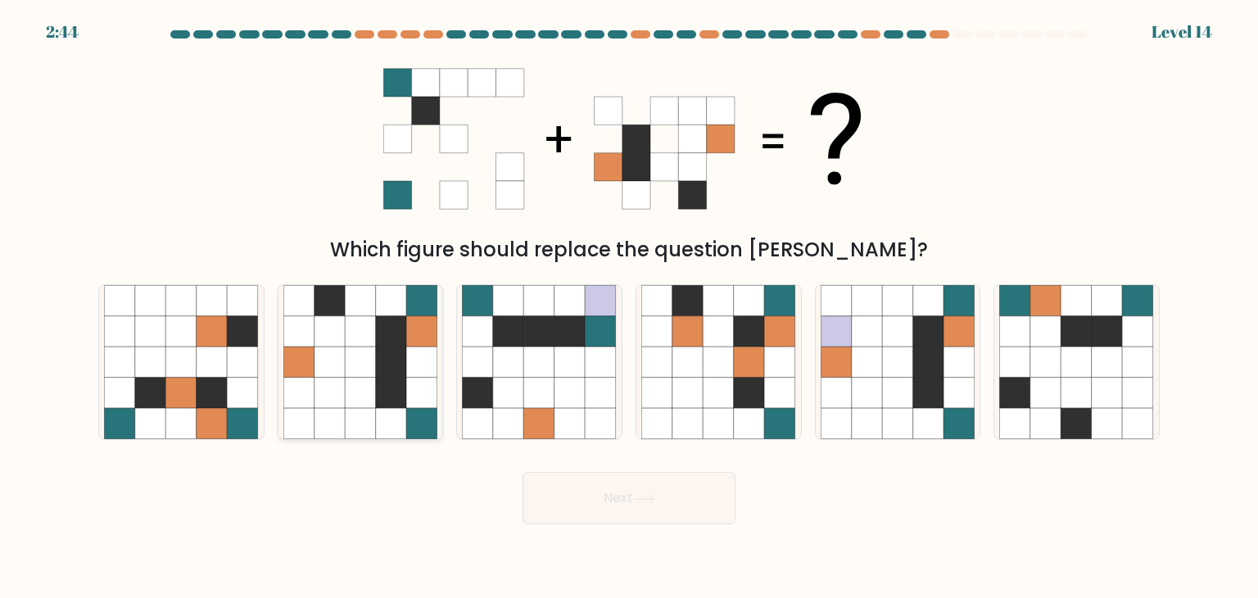
click at [338, 364] on icon at bounding box center [330, 362] width 31 height 31
click at [629, 307] on input "b." at bounding box center [629, 303] width 1 height 8
radio input "true"
click at [581, 493] on button "Next" at bounding box center [629, 498] width 213 height 52
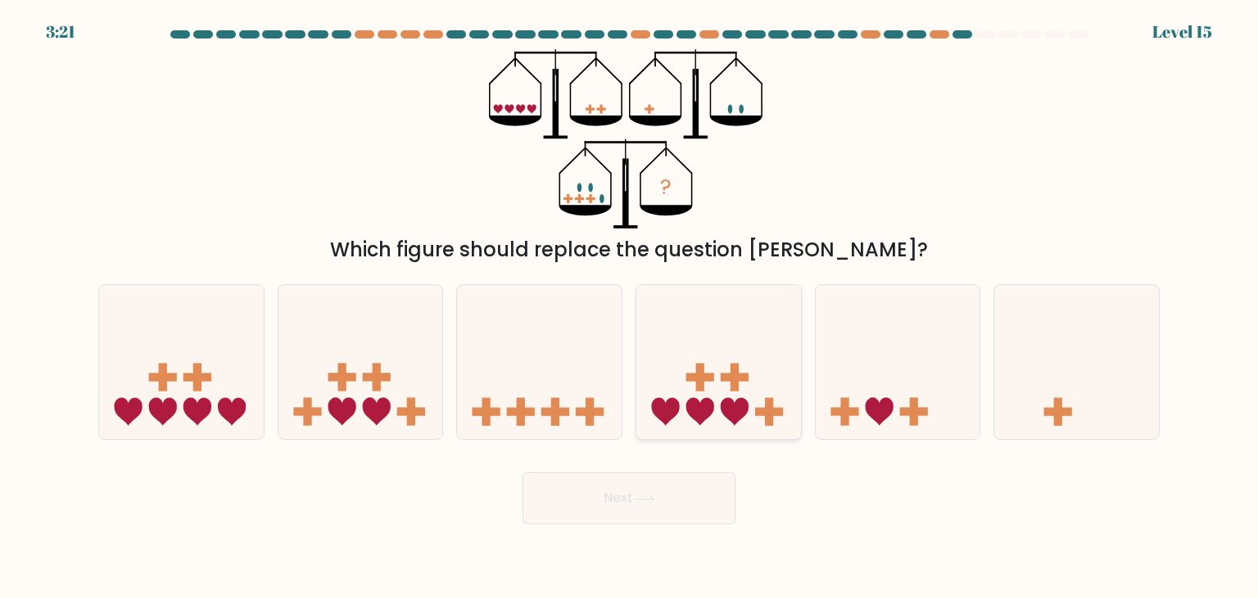
click at [714, 379] on rect at bounding box center [700, 378] width 28 height 8
click at [630, 307] on input "d." at bounding box center [629, 303] width 1 height 8
radio input "true"
click at [348, 365] on icon at bounding box center [361, 362] width 165 height 136
click at [629, 307] on input "b." at bounding box center [629, 303] width 1 height 8
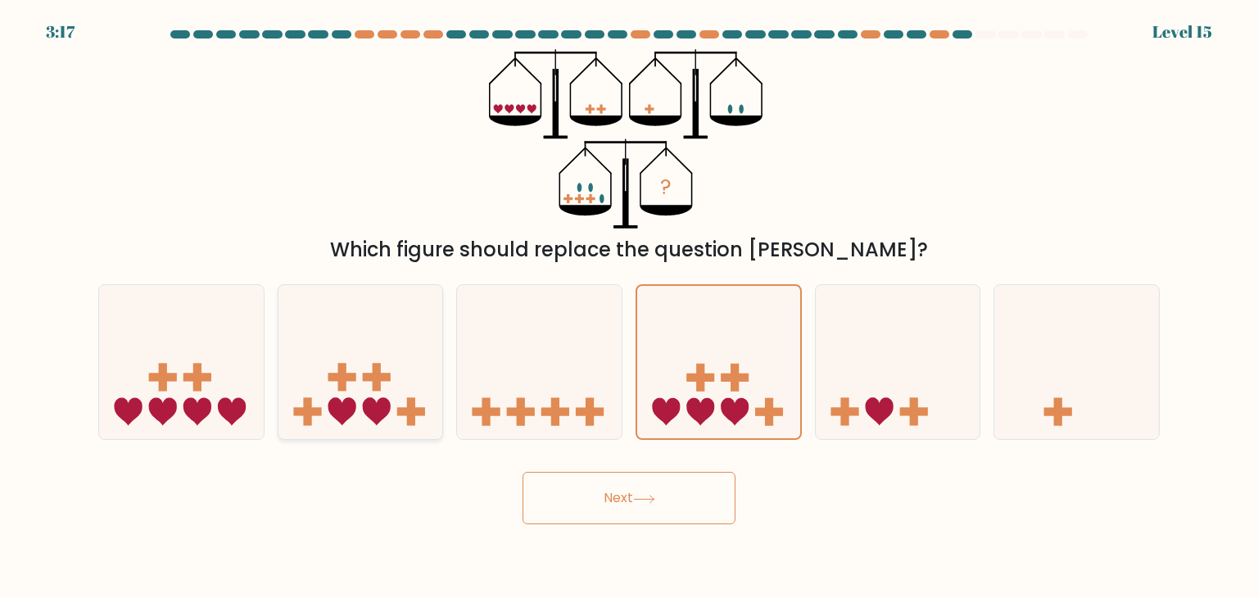
radio input "true"
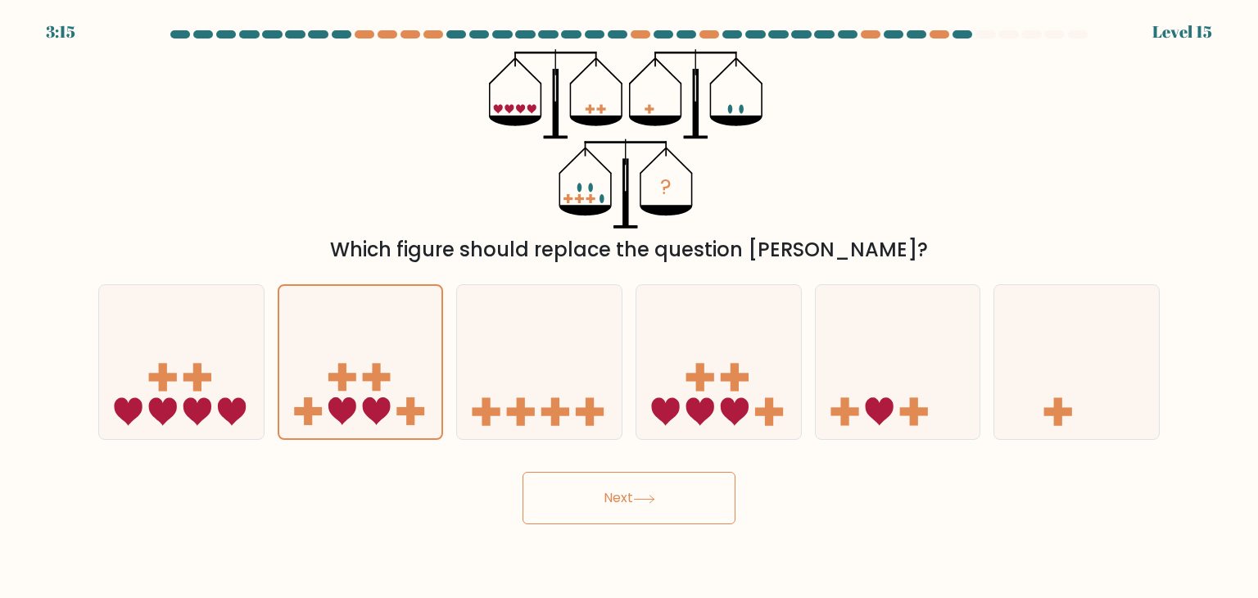
click at [632, 501] on button "Next" at bounding box center [629, 498] width 213 height 52
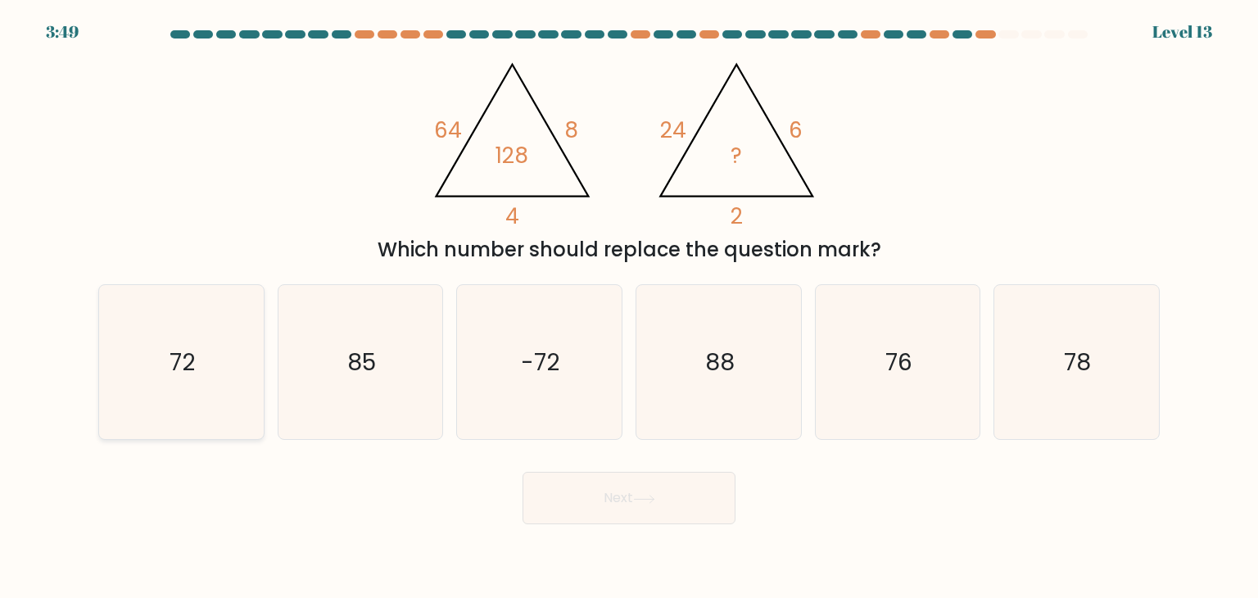
click at [184, 369] on text "72" at bounding box center [182, 362] width 25 height 33
click at [629, 307] on input "a. 72" at bounding box center [629, 303] width 1 height 8
radio input "true"
click at [882, 348] on icon "76" at bounding box center [898, 362] width 154 height 154
click at [630, 307] on input "e. 76" at bounding box center [629, 303] width 1 height 8
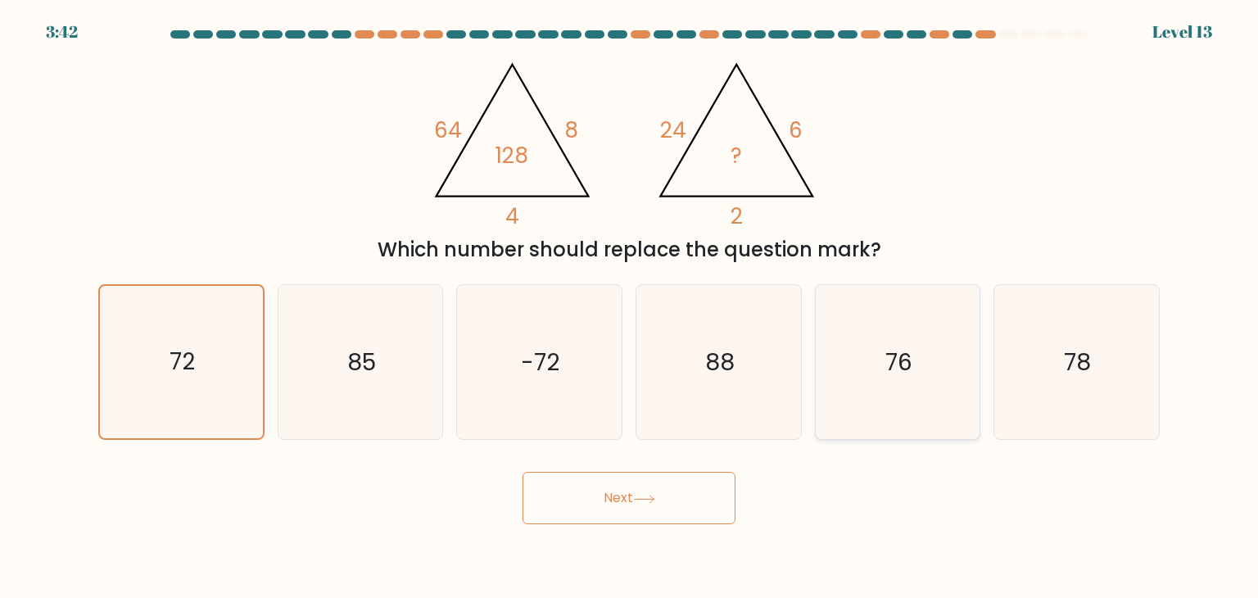
radio input "true"
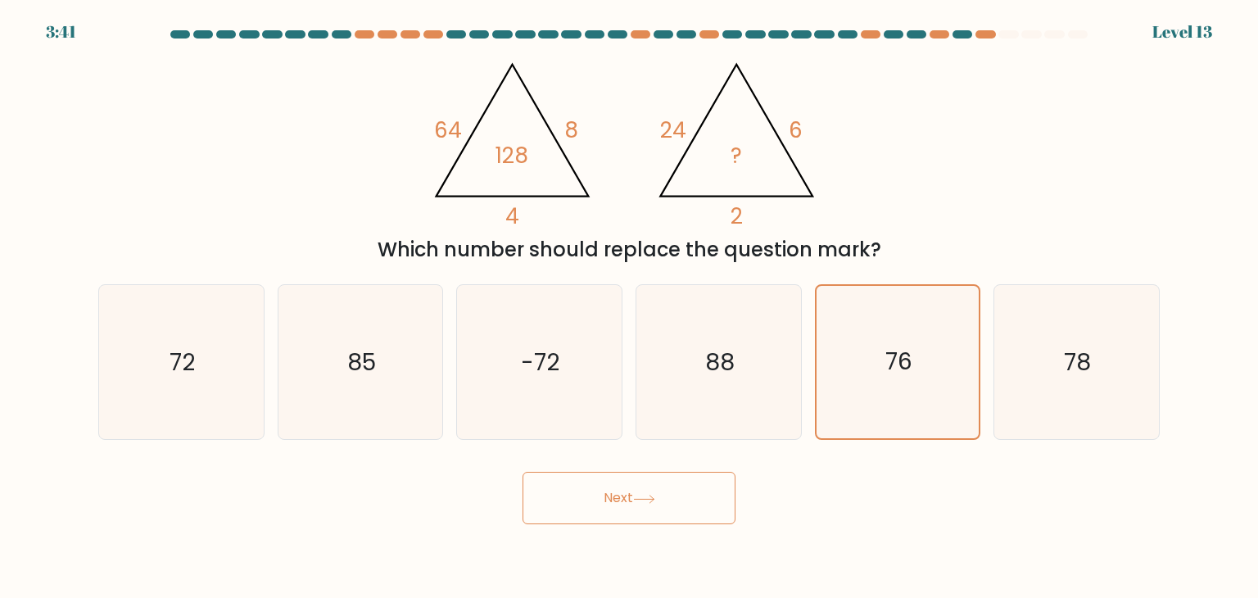
click at [660, 496] on button "Next" at bounding box center [629, 498] width 213 height 52
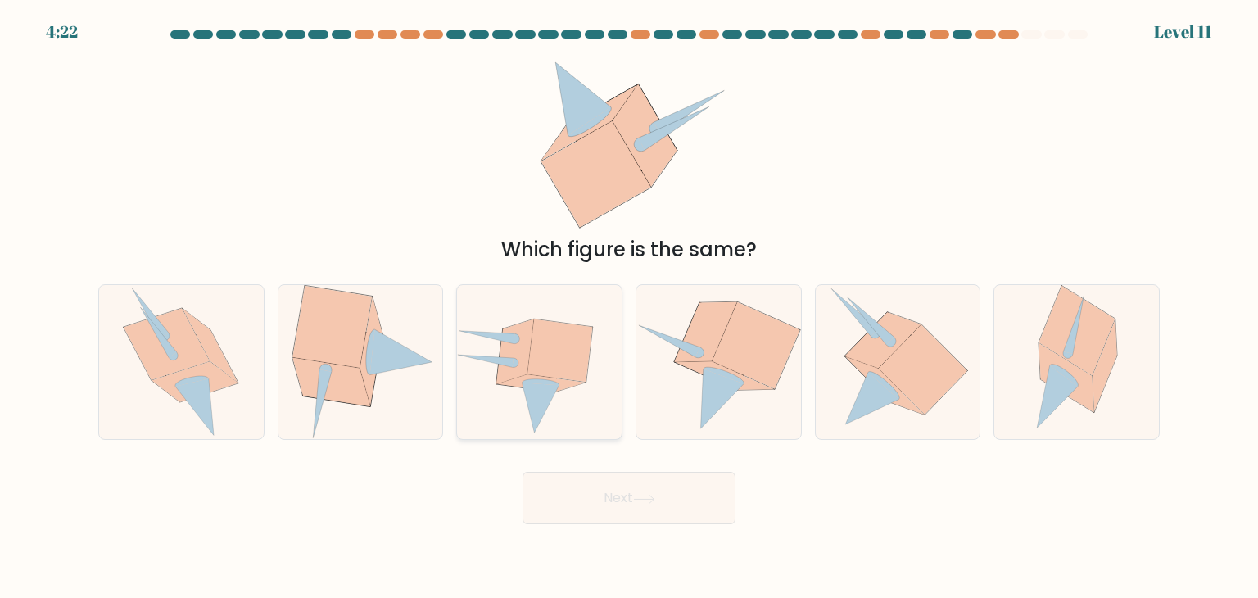
click at [562, 365] on icon at bounding box center [560, 350] width 65 height 62
click at [629, 307] on input "c." at bounding box center [629, 303] width 1 height 8
radio input "true"
click at [636, 505] on button "Next" at bounding box center [629, 498] width 213 height 52
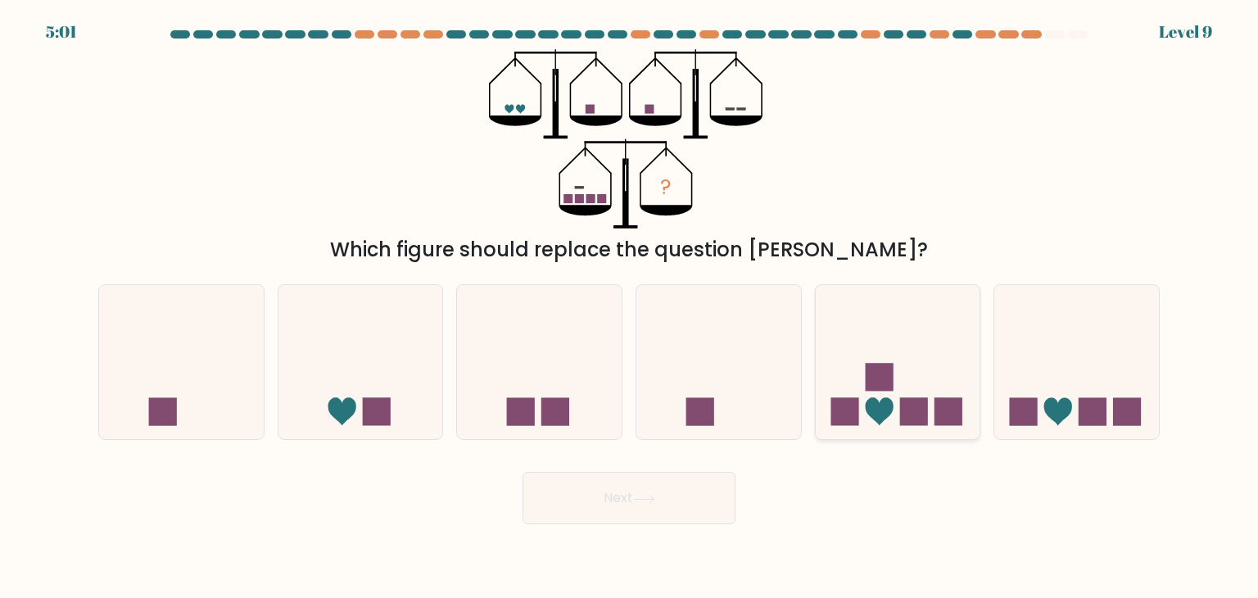
click at [850, 374] on icon at bounding box center [898, 362] width 165 height 136
click at [630, 307] on input "e." at bounding box center [629, 303] width 1 height 8
radio input "true"
click at [1044, 392] on icon at bounding box center [1077, 362] width 165 height 136
click at [630, 307] on input "f." at bounding box center [629, 303] width 1 height 8
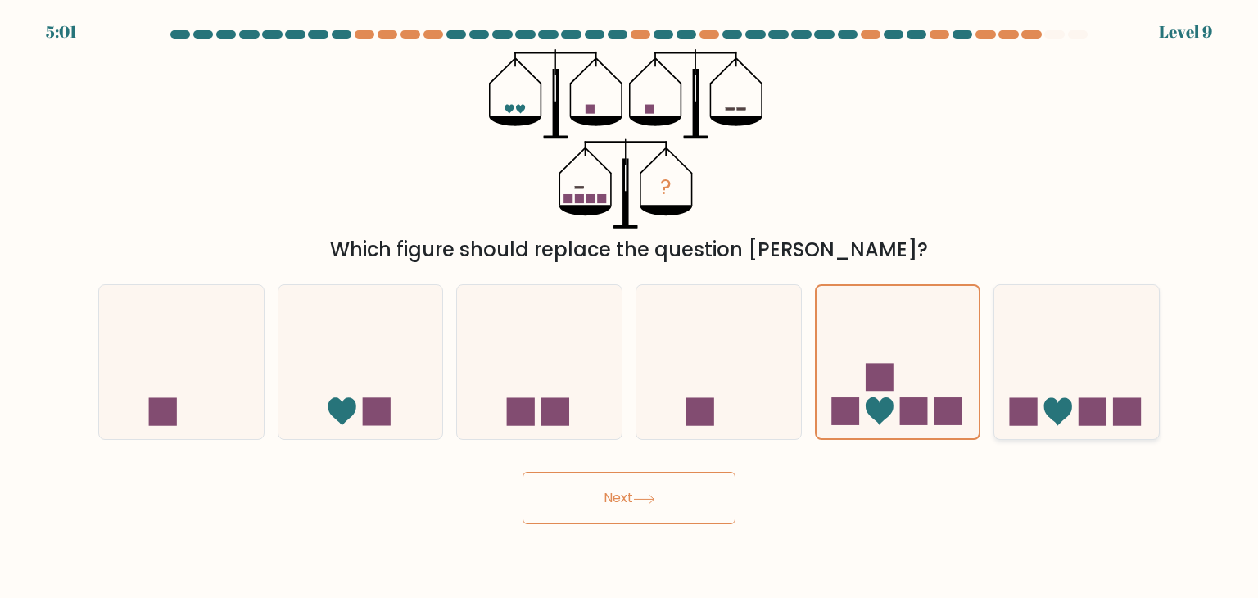
radio input "true"
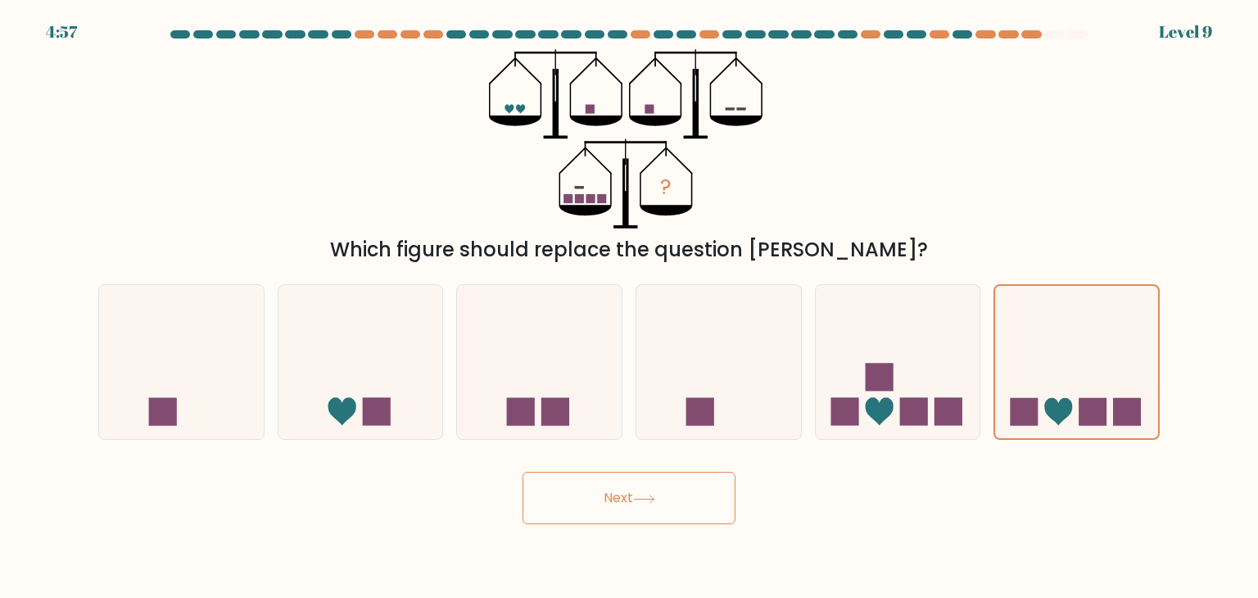
click at [621, 493] on button "Next" at bounding box center [629, 498] width 213 height 52
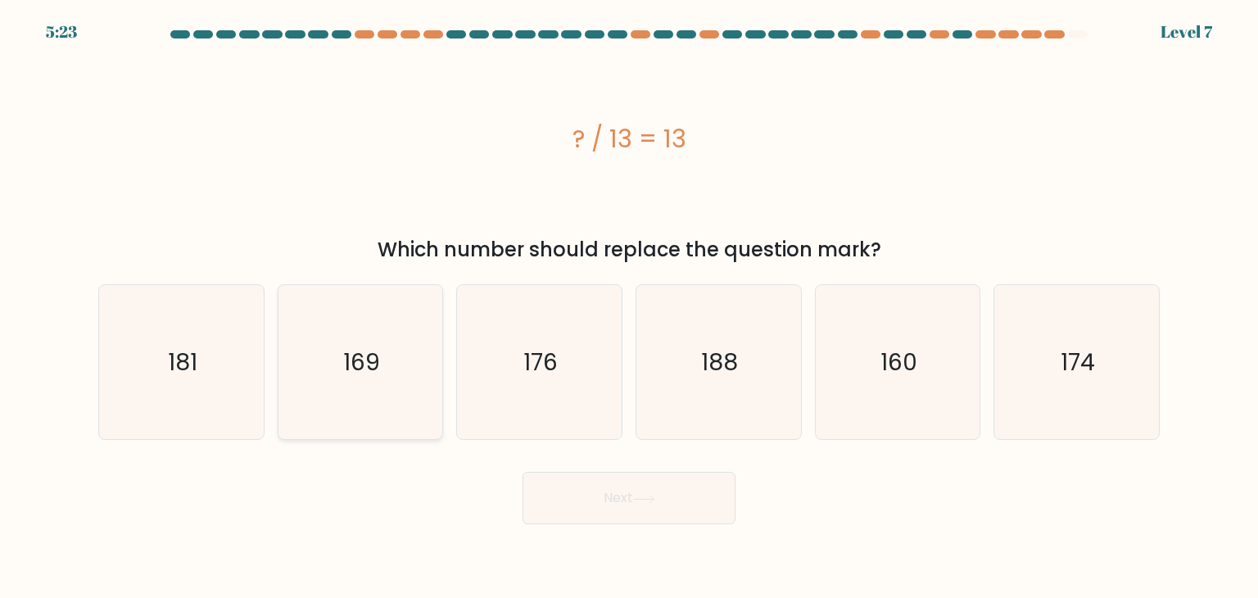
click at [423, 356] on icon "169" at bounding box center [360, 362] width 154 height 154
click at [629, 307] on input "b. 169" at bounding box center [629, 303] width 1 height 8
radio input "true"
click at [618, 512] on button "Next" at bounding box center [629, 498] width 213 height 52
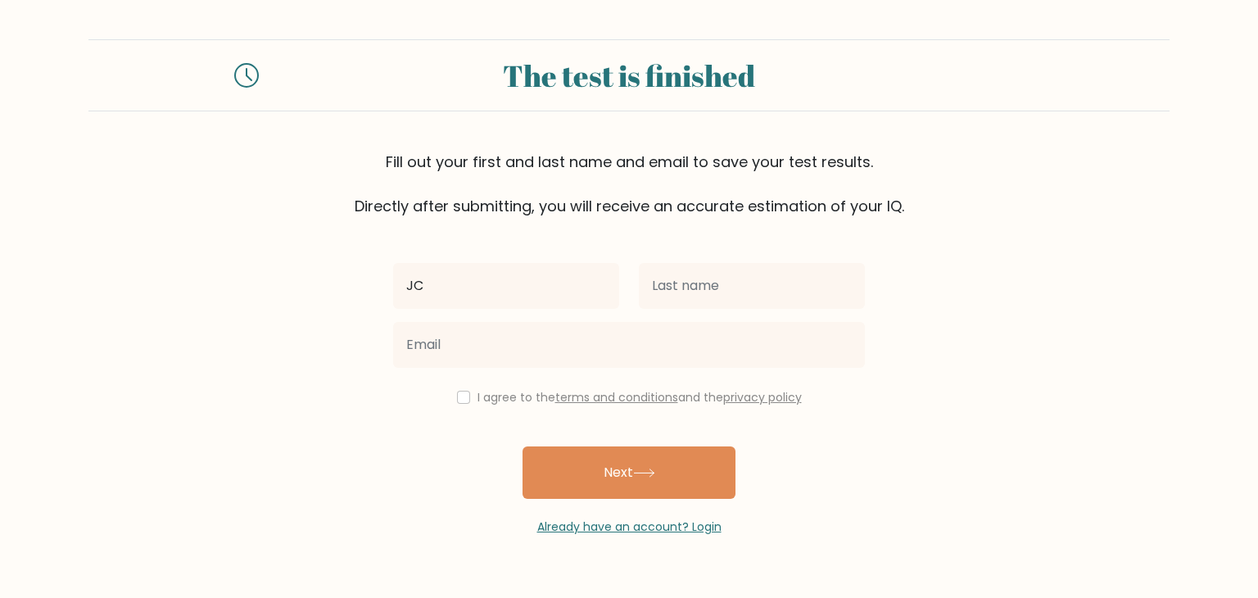
type input "JC"
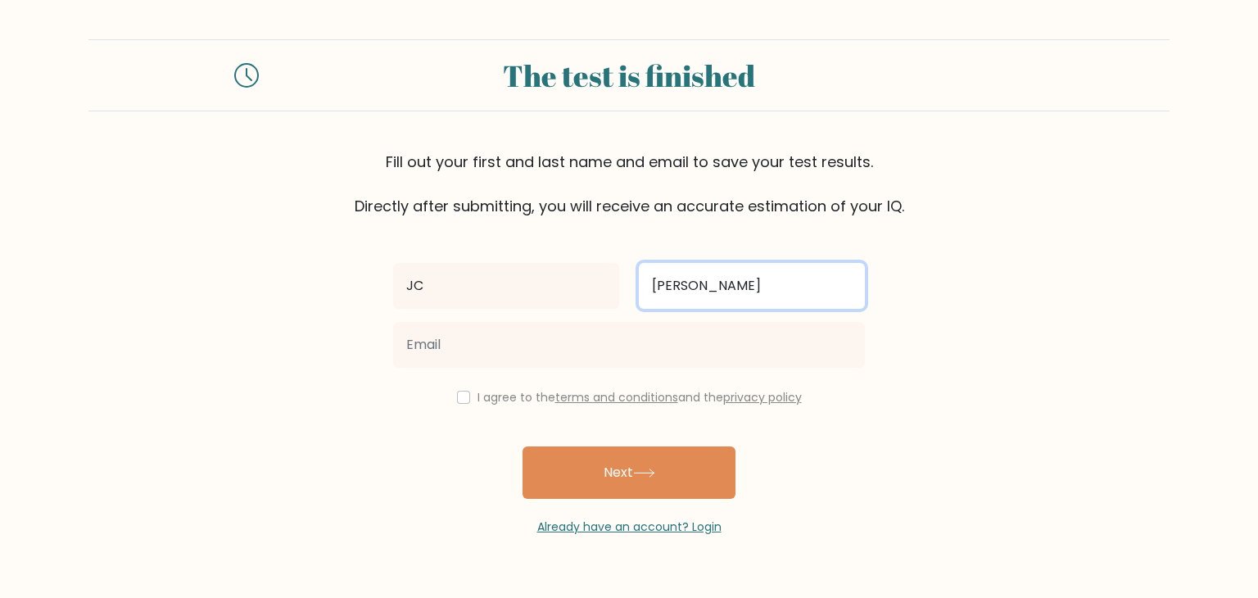
type input "[PERSON_NAME]"
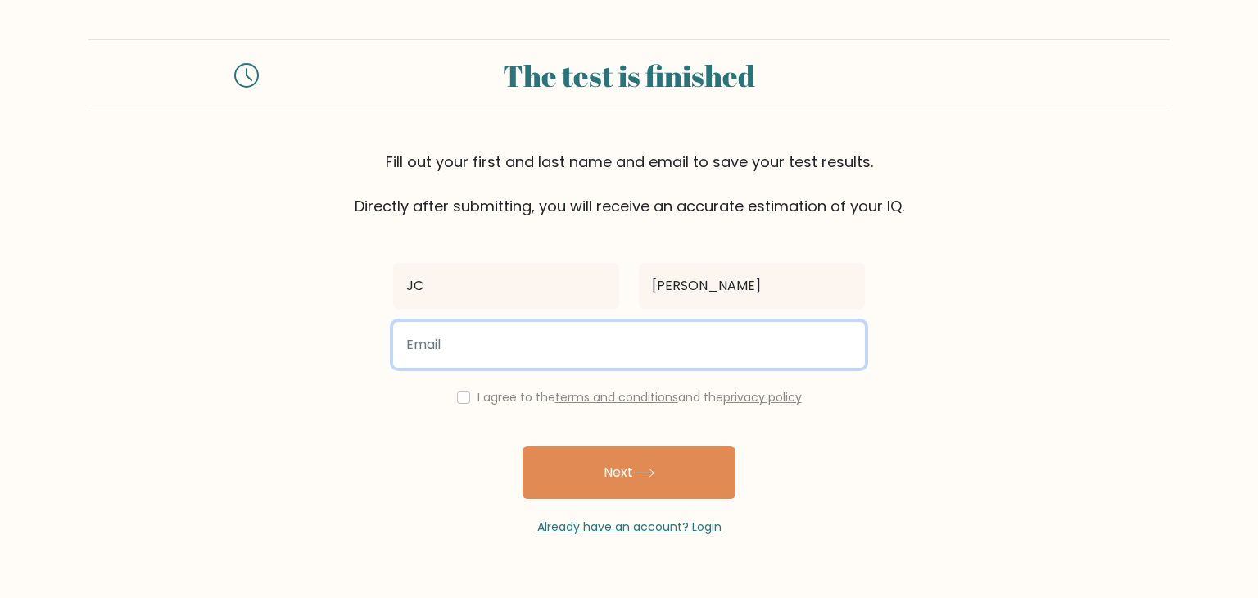
click at [560, 340] on input "email" at bounding box center [629, 345] width 472 height 46
type input "duenjake@gmail.com"
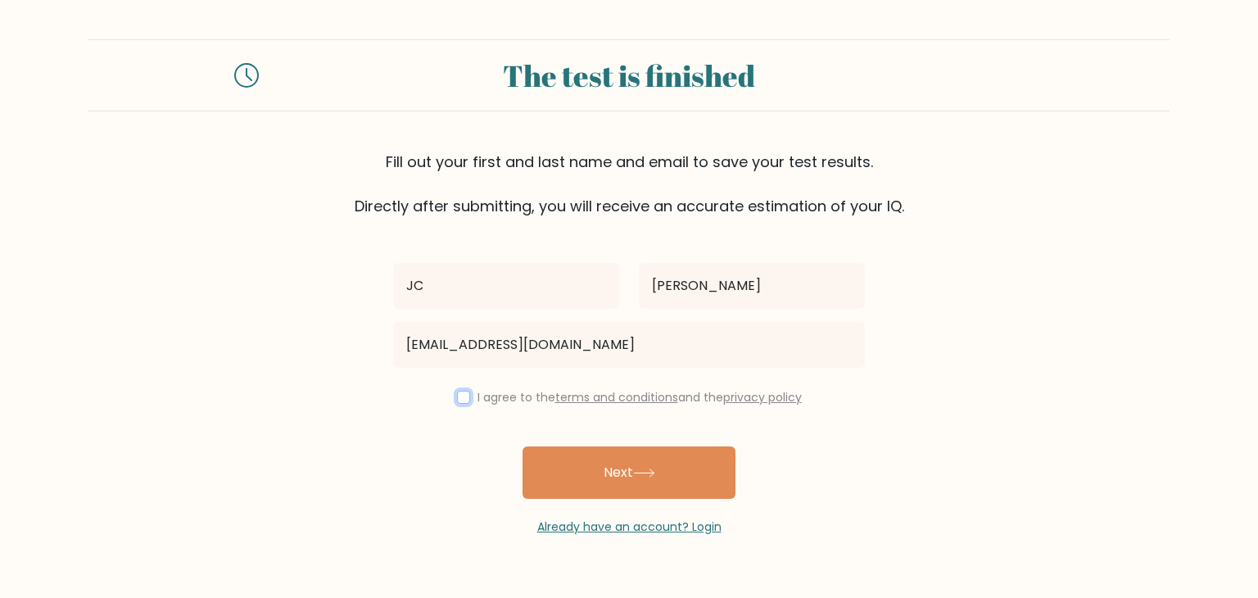
click at [457, 392] on input "checkbox" at bounding box center [463, 397] width 13 height 13
checkbox input "true"
click at [471, 396] on div "I agree to the terms and conditions and the privacy policy" at bounding box center [629, 397] width 492 height 20
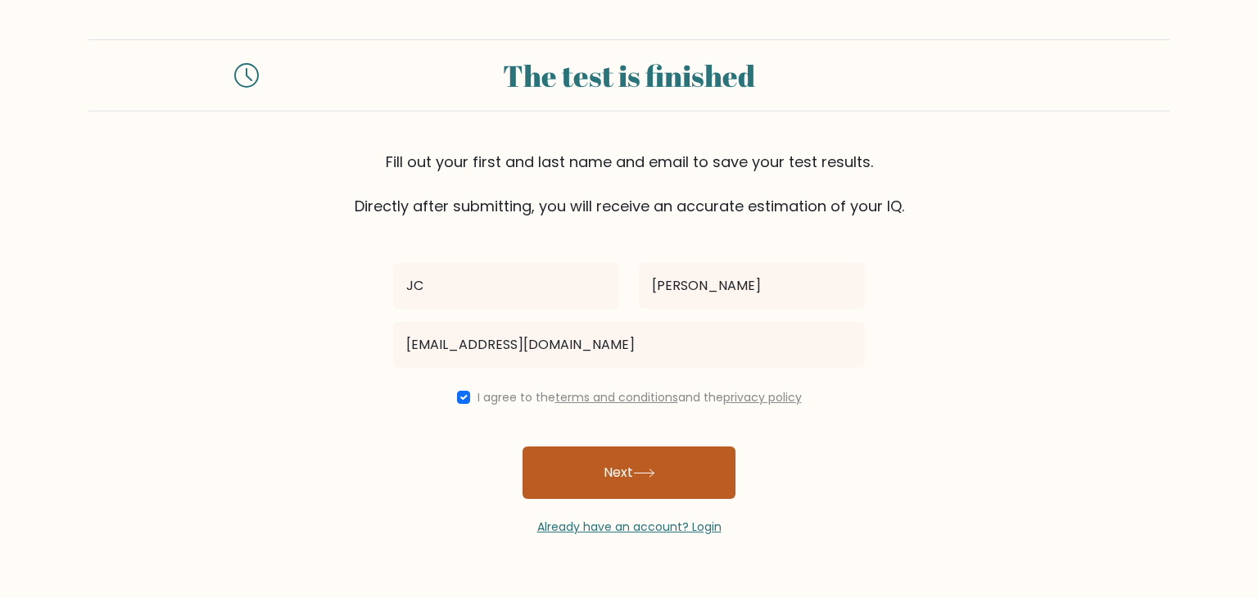
click at [591, 470] on button "Next" at bounding box center [629, 472] width 213 height 52
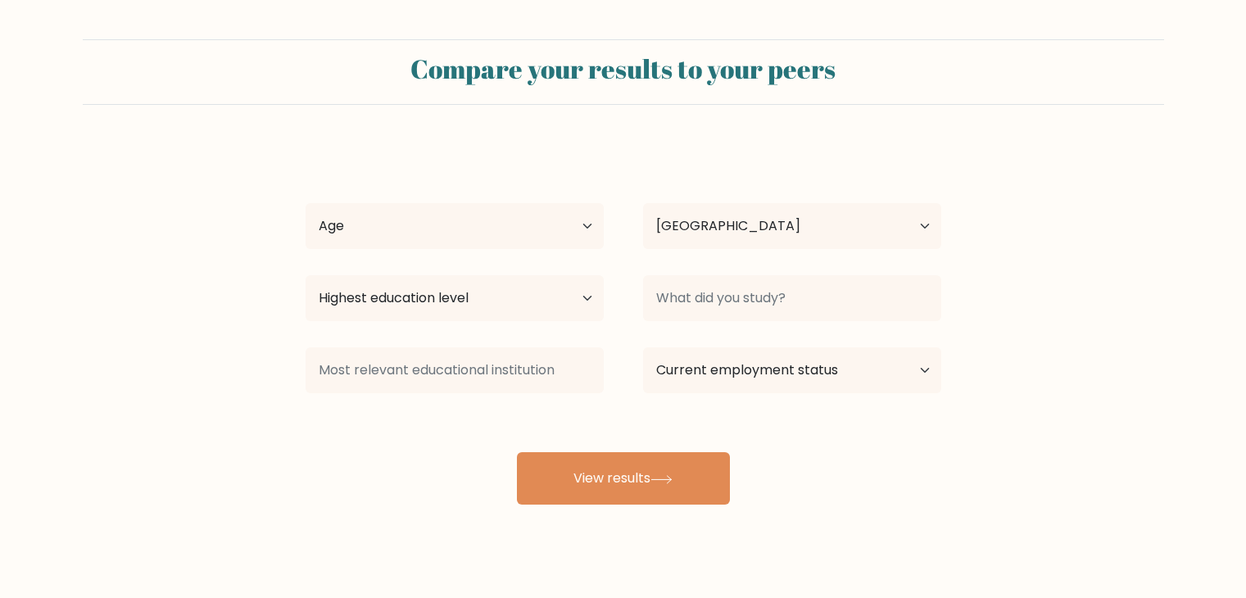
select select "PH"
click at [536, 235] on select "Age Under [DEMOGRAPHIC_DATA] [DEMOGRAPHIC_DATA] [DEMOGRAPHIC_DATA] [DEMOGRAPHIC…" at bounding box center [455, 226] width 298 height 46
select select "25_34"
click at [306, 203] on select "Age Under [DEMOGRAPHIC_DATA] [DEMOGRAPHIC_DATA] [DEMOGRAPHIC_DATA] [DEMOGRAPHIC…" at bounding box center [455, 226] width 298 height 46
click at [508, 306] on select "Highest education level No schooling Primary Lower Secondary Upper Secondary Oc…" at bounding box center [455, 298] width 298 height 46
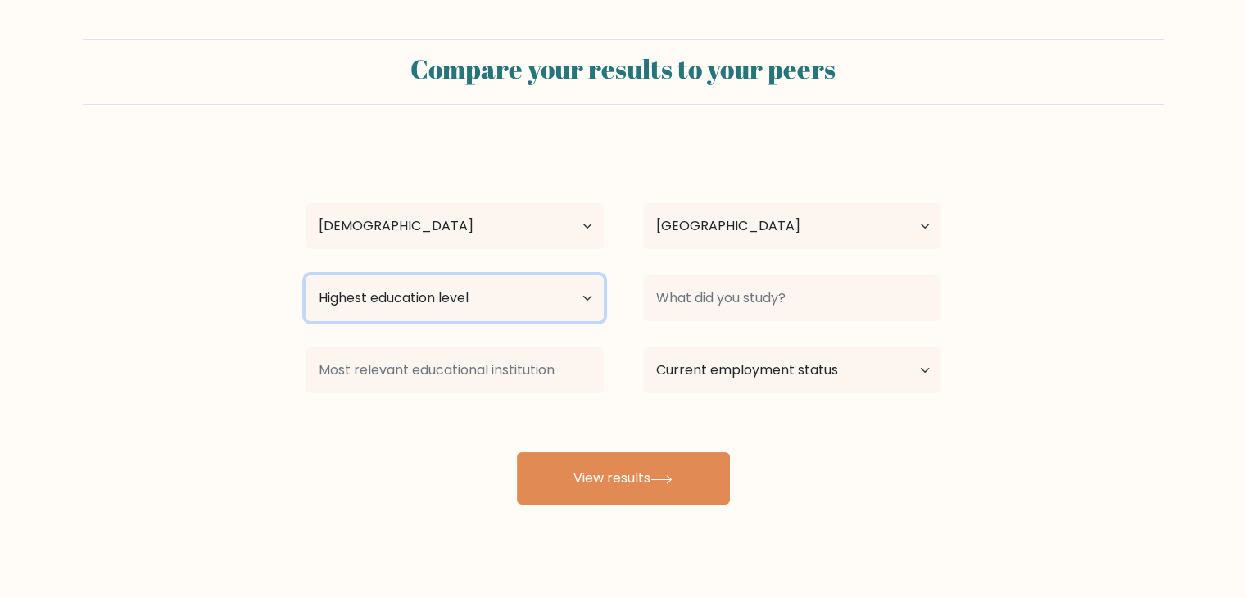
select select "upper_secondary"
click at [306, 275] on select "Highest education level No schooling Primary Lower Secondary Upper Secondary Oc…" at bounding box center [455, 298] width 298 height 46
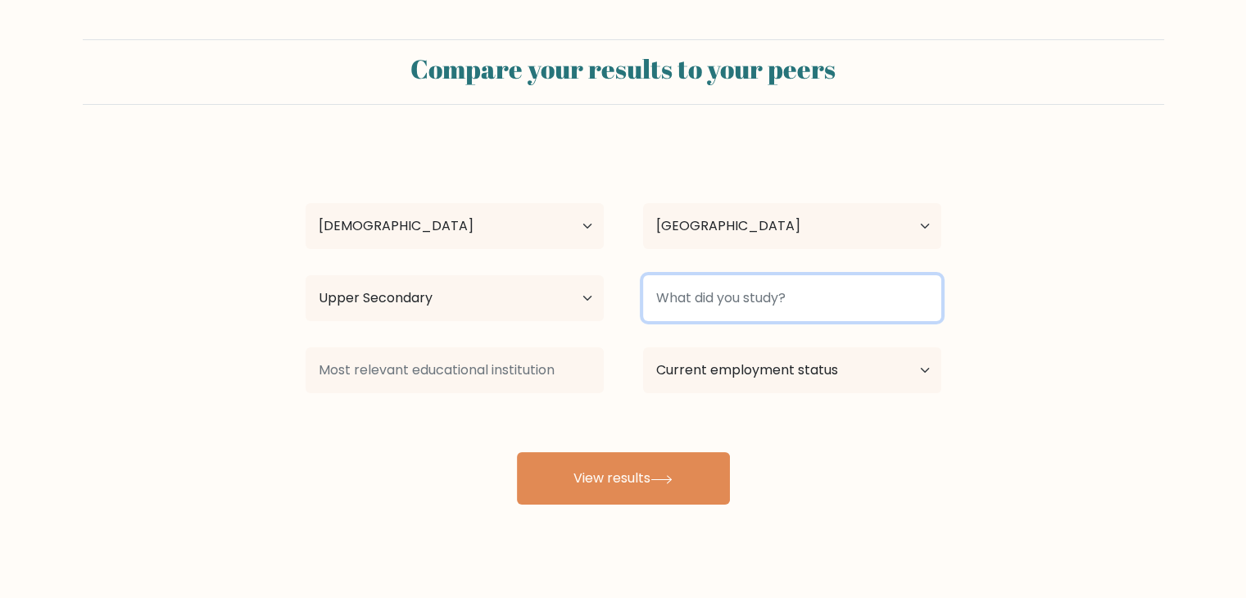
click at [725, 309] on input at bounding box center [792, 298] width 298 height 46
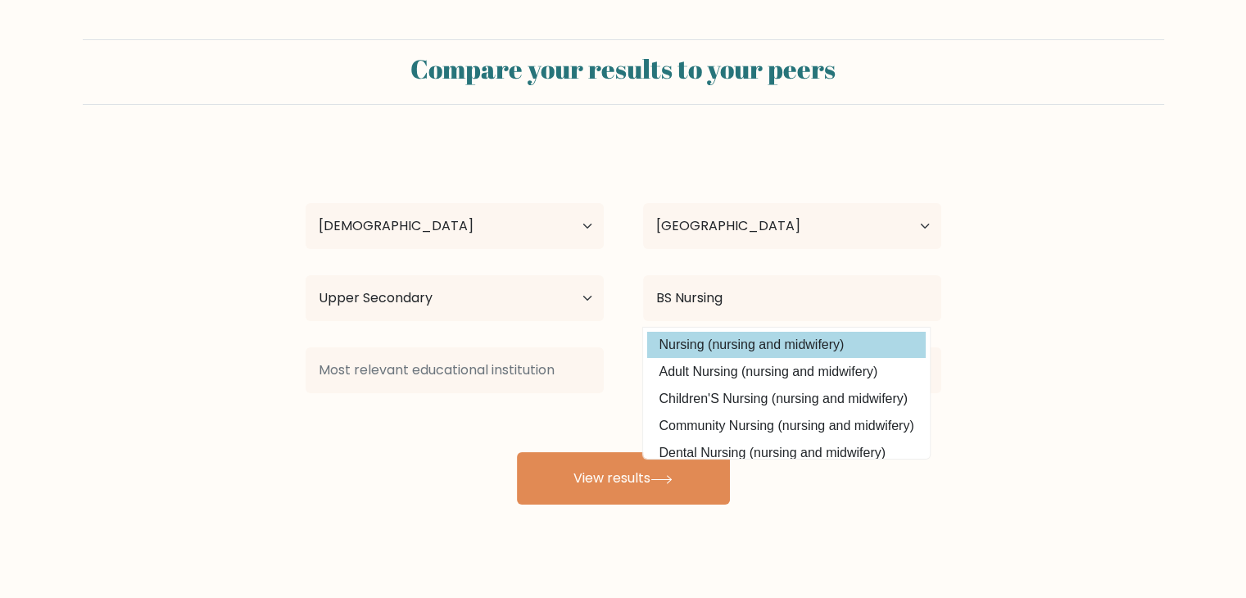
click at [753, 346] on option "Nursing (nursing and midwifery)" at bounding box center [786, 345] width 279 height 26
type input "Nursing"
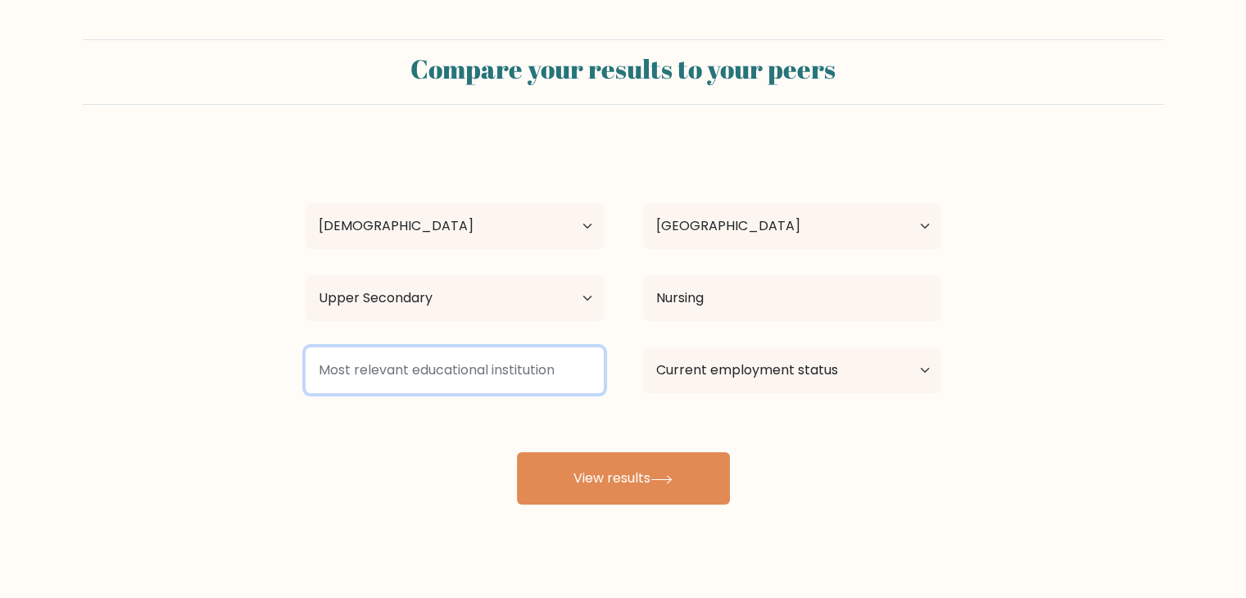
click at [491, 365] on input at bounding box center [455, 370] width 298 height 46
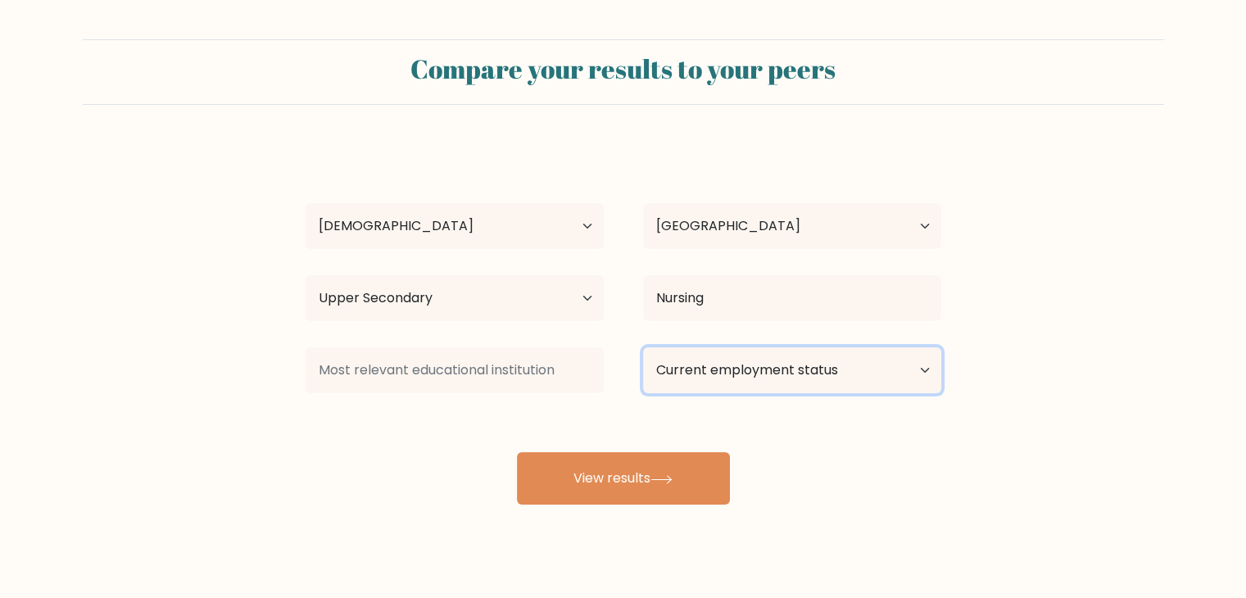
click at [797, 365] on select "Current employment status Employed Student Retired Other / prefer not to answer" at bounding box center [792, 370] width 298 height 46
select select "other"
click at [643, 347] on select "Current employment status Employed Student Retired Other / prefer not to answer" at bounding box center [792, 370] width 298 height 46
click at [718, 376] on select "Current employment status Employed Student Retired Other / prefer not to answer" at bounding box center [792, 370] width 298 height 46
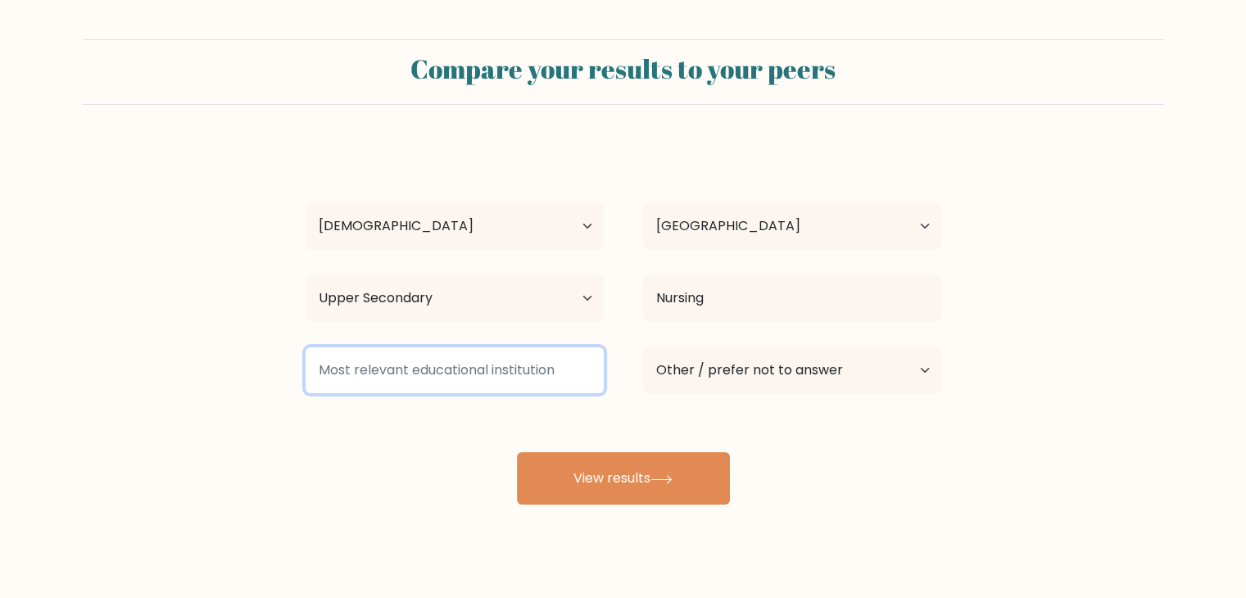
click at [468, 364] on input at bounding box center [455, 370] width 298 height 46
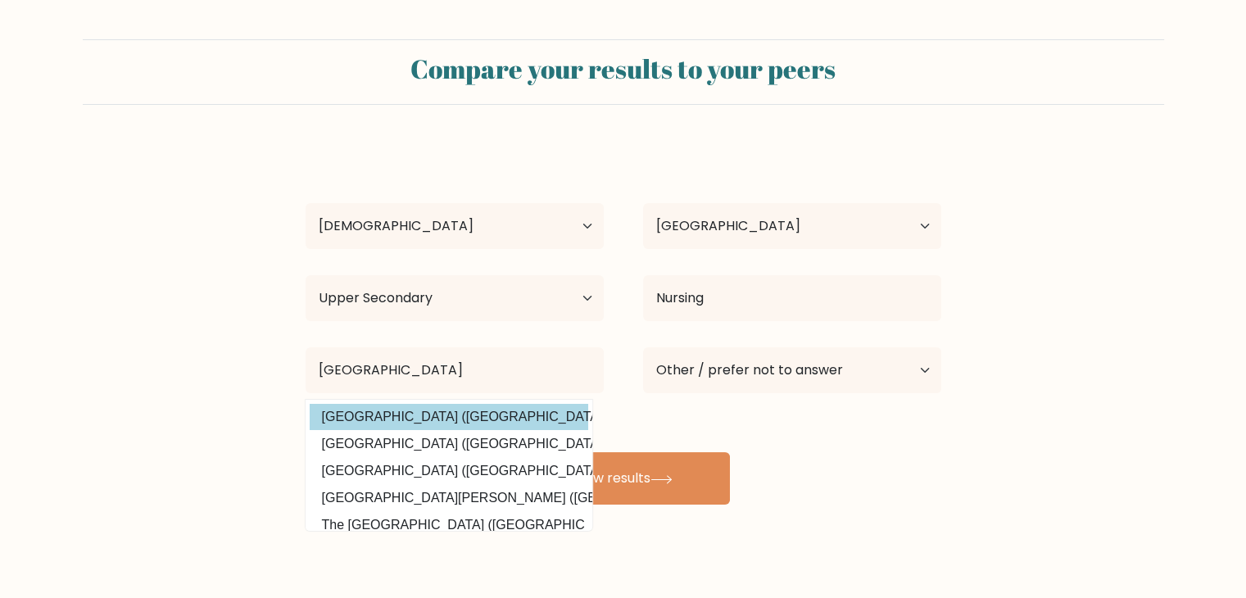
click at [508, 419] on option "Manila Central University (Philippines)" at bounding box center [449, 417] width 279 height 26
type input "[GEOGRAPHIC_DATA]"
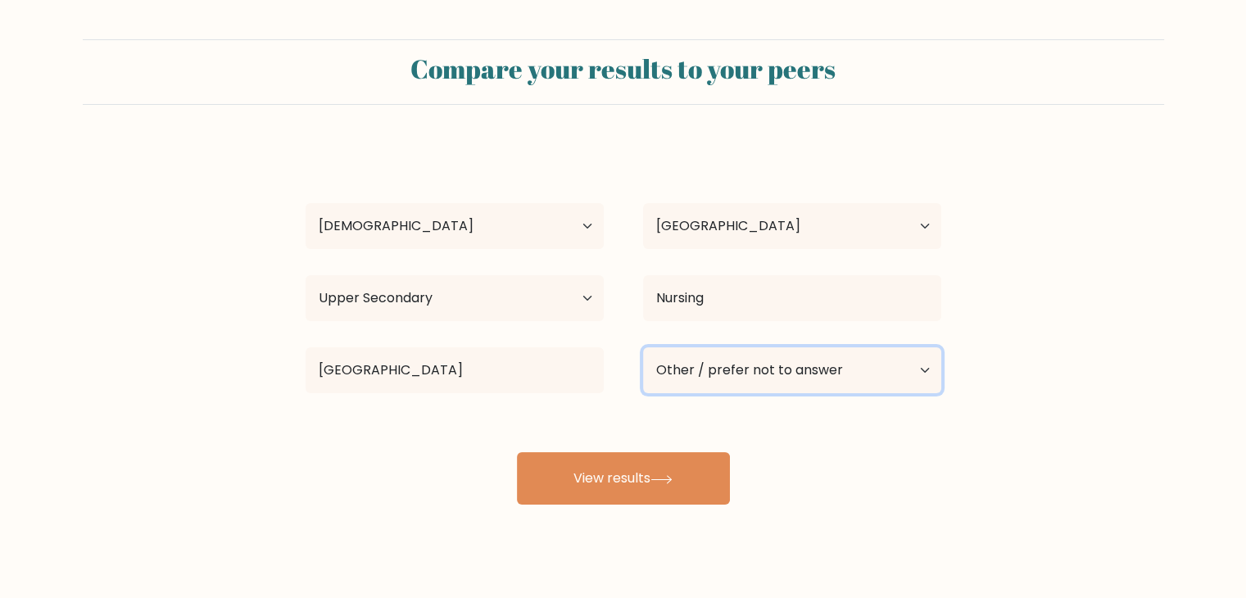
click at [777, 369] on select "Current employment status Employed Student Retired Other / prefer not to answer" at bounding box center [792, 370] width 298 height 46
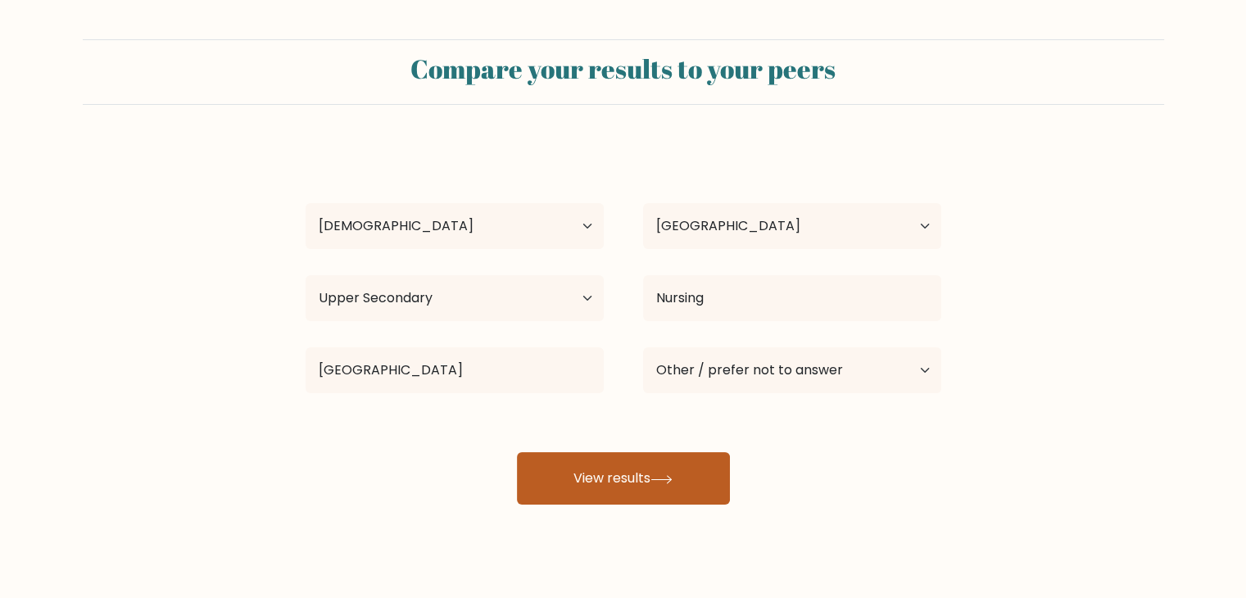
click at [650, 476] on button "View results" at bounding box center [623, 478] width 213 height 52
